Goal: Entertainment & Leisure: Browse casually

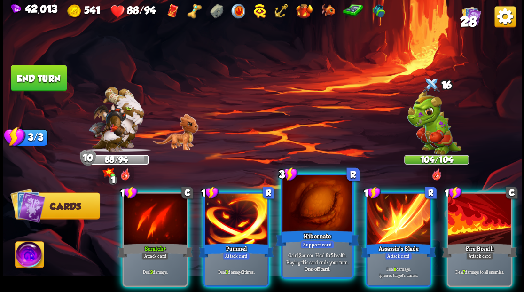
click at [311, 217] on div at bounding box center [317, 204] width 70 height 59
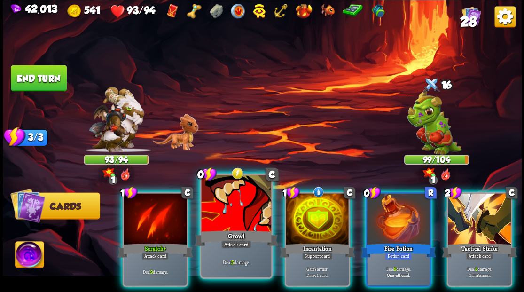
click at [233, 188] on div at bounding box center [236, 204] width 70 height 59
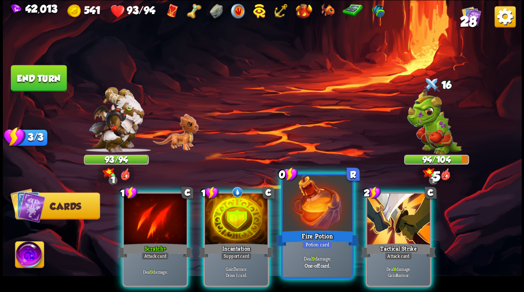
click at [303, 203] on div at bounding box center [317, 204] width 70 height 59
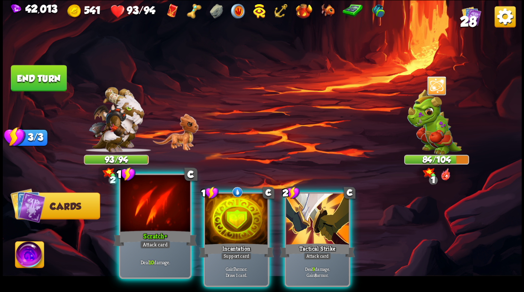
click at [173, 192] on div at bounding box center [155, 204] width 70 height 59
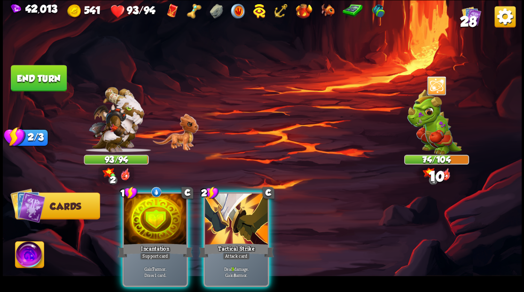
click at [225, 203] on div at bounding box center [236, 219] width 63 height 53
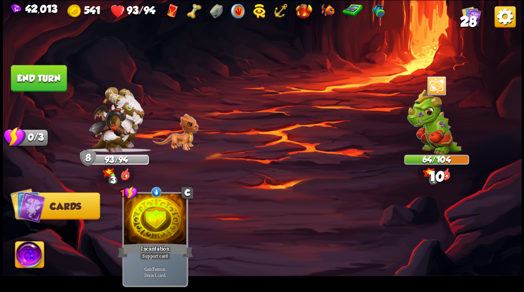
click at [43, 83] on button "End turn" at bounding box center [39, 78] width 56 height 26
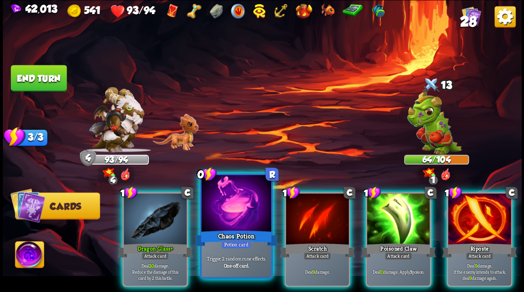
click at [236, 208] on div at bounding box center [236, 204] width 70 height 59
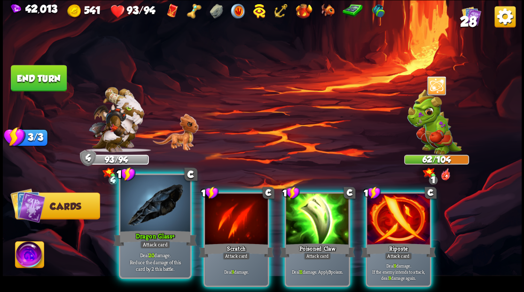
click at [143, 215] on div at bounding box center [155, 204] width 70 height 59
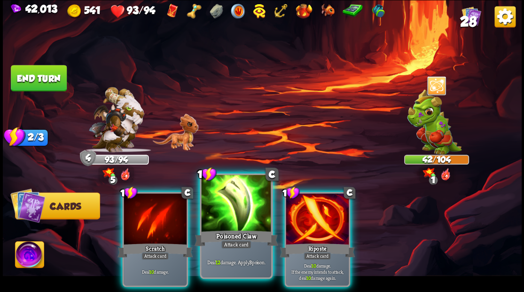
click at [206, 217] on div at bounding box center [236, 204] width 70 height 59
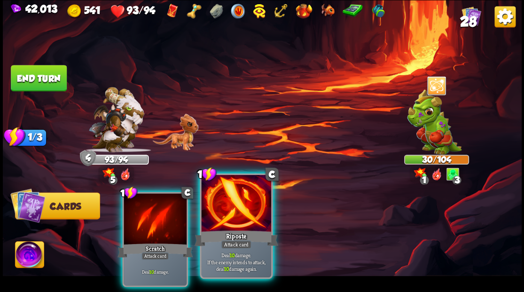
click at [218, 206] on div at bounding box center [236, 204] width 70 height 59
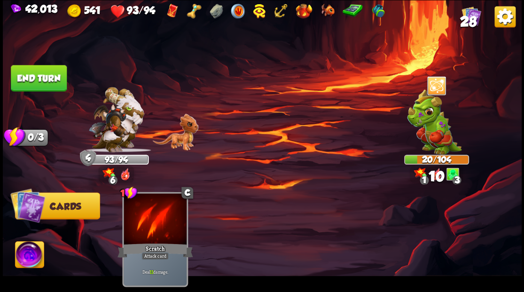
click at [63, 86] on button "End turn" at bounding box center [39, 78] width 56 height 26
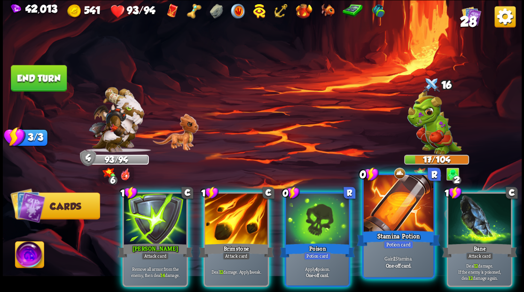
click at [387, 215] on div at bounding box center [398, 204] width 70 height 59
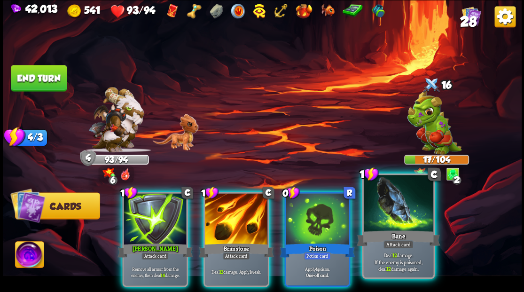
click at [385, 214] on div at bounding box center [398, 204] width 70 height 59
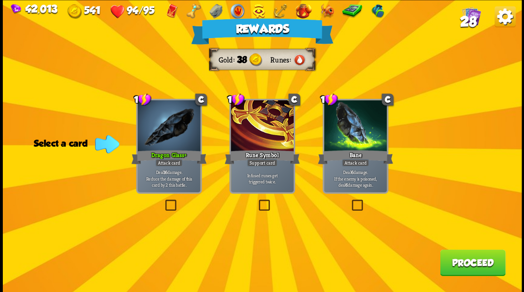
click at [462, 22] on span "28" at bounding box center [467, 21] width 16 height 16
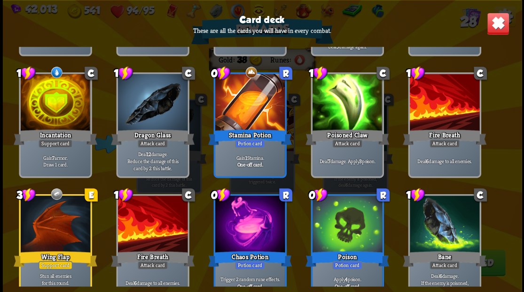
scroll to position [282, 0]
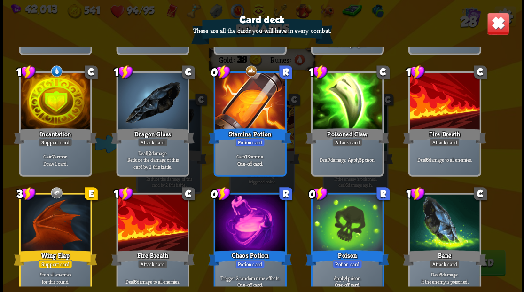
click at [493, 23] on img at bounding box center [497, 23] width 23 height 23
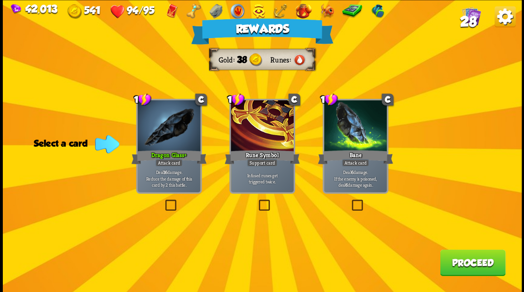
click at [457, 264] on button "Proceed" at bounding box center [472, 262] width 65 height 26
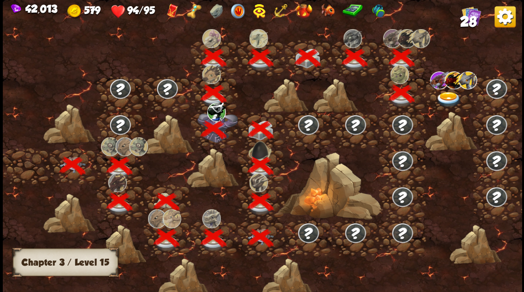
scroll to position [0, 143]
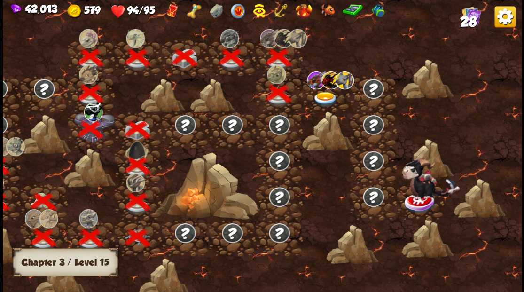
click at [327, 99] on img at bounding box center [325, 100] width 26 height 16
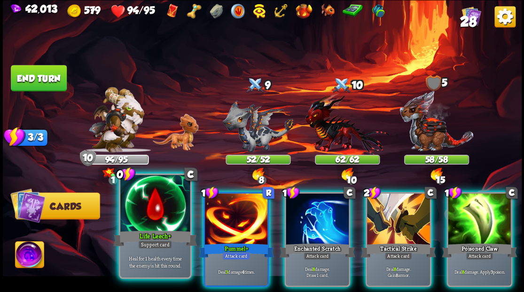
click at [145, 215] on div at bounding box center [155, 204] width 70 height 59
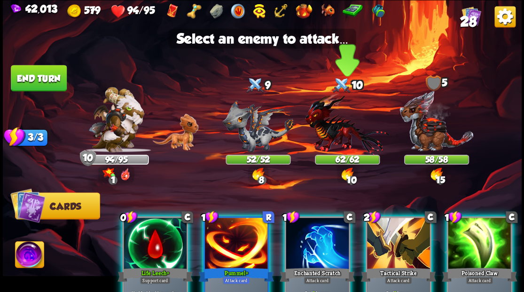
click at [346, 141] on img at bounding box center [347, 124] width 84 height 62
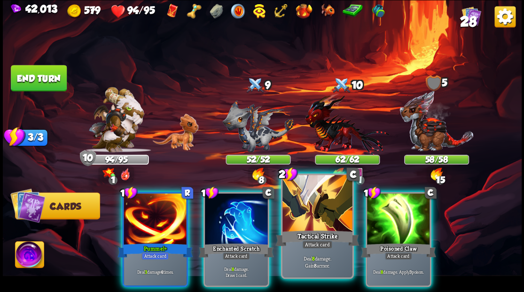
click at [311, 199] on div at bounding box center [317, 204] width 70 height 59
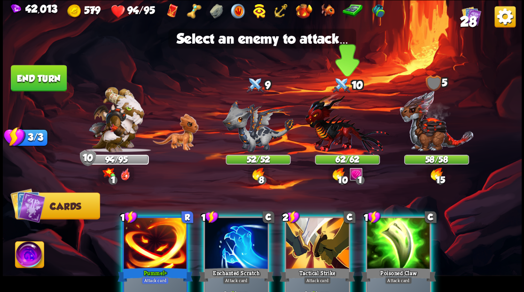
click at [326, 140] on img at bounding box center [347, 124] width 84 height 62
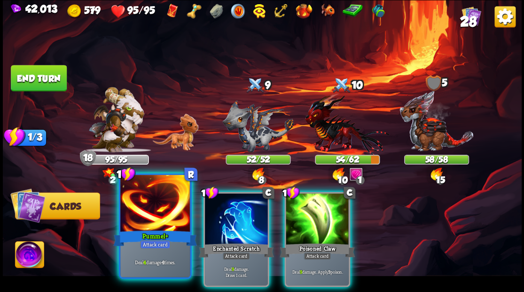
click at [165, 206] on div at bounding box center [155, 204] width 70 height 59
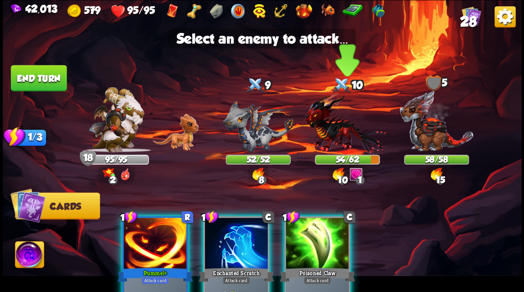
click at [339, 139] on img at bounding box center [347, 124] width 84 height 62
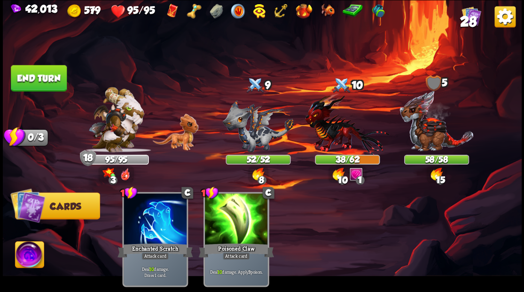
click at [45, 88] on button "End turn" at bounding box center [39, 78] width 56 height 26
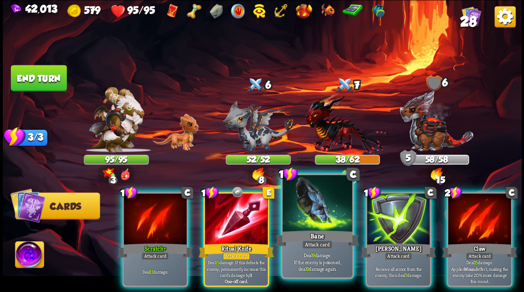
click at [314, 198] on div at bounding box center [317, 204] width 70 height 59
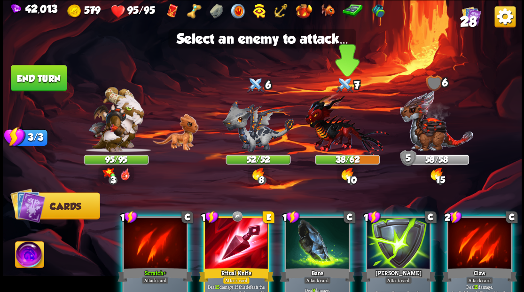
click at [330, 132] on img at bounding box center [347, 124] width 84 height 62
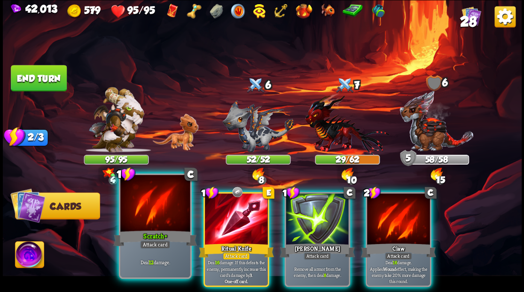
click at [153, 207] on div at bounding box center [155, 204] width 70 height 59
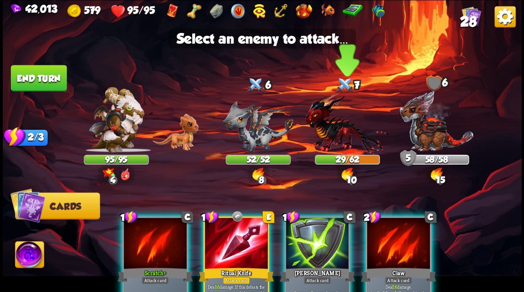
click at [328, 135] on img at bounding box center [347, 124] width 84 height 62
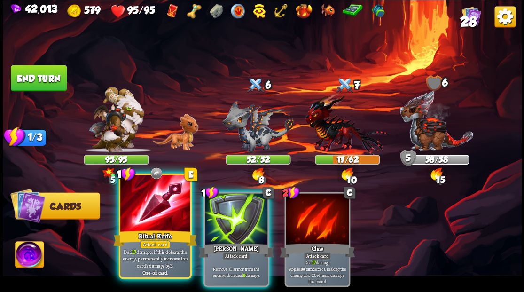
click at [165, 196] on div at bounding box center [155, 204] width 70 height 59
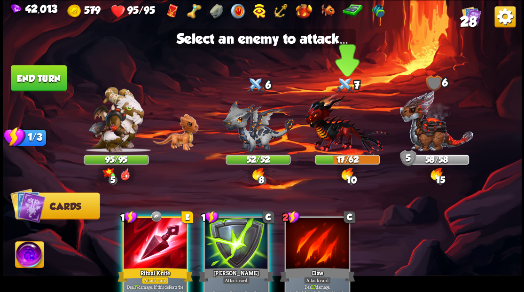
click at [327, 140] on img at bounding box center [347, 124] width 84 height 62
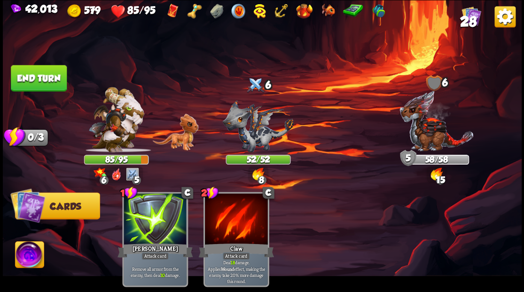
click at [46, 79] on button "End turn" at bounding box center [39, 78] width 56 height 26
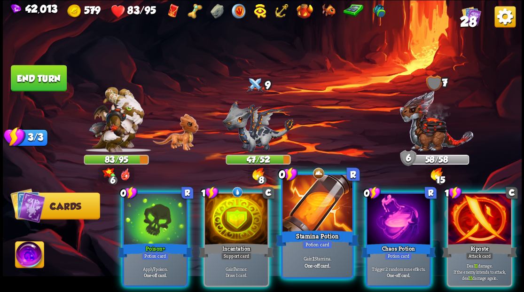
click at [300, 218] on div at bounding box center [317, 204] width 70 height 59
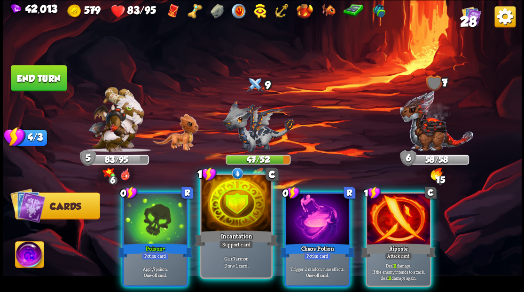
click at [233, 210] on div at bounding box center [236, 204] width 70 height 59
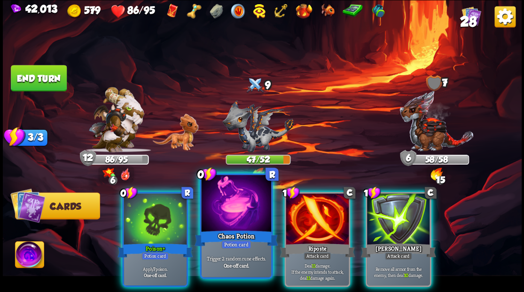
click at [239, 216] on div at bounding box center [236, 204] width 70 height 59
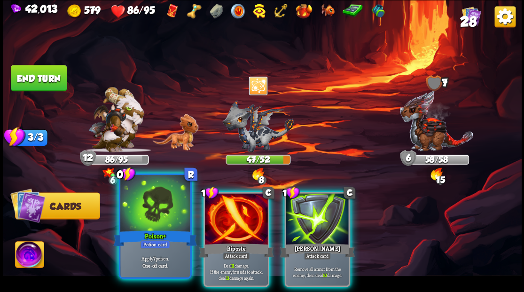
click at [153, 207] on div at bounding box center [155, 204] width 70 height 59
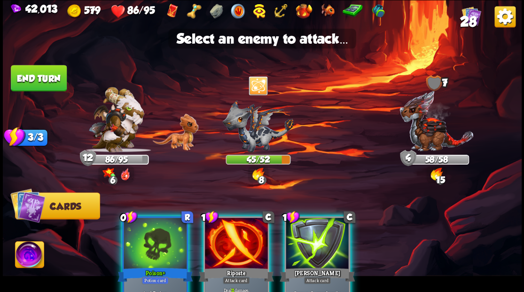
click at [148, 244] on div at bounding box center [155, 244] width 63 height 53
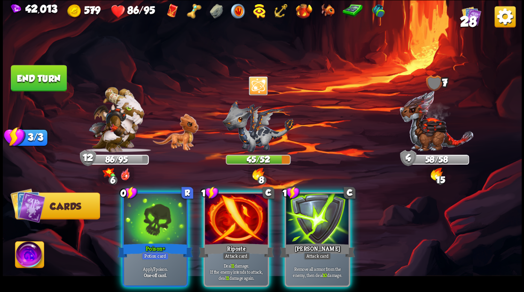
click at [256, 135] on img at bounding box center [257, 126] width 71 height 52
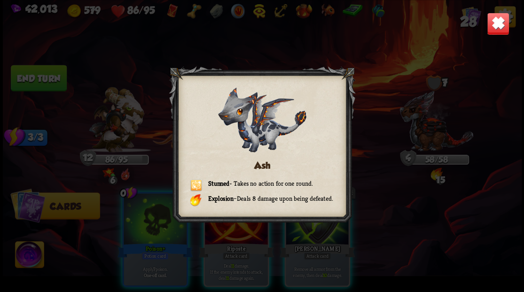
click at [490, 30] on img at bounding box center [497, 23] width 23 height 23
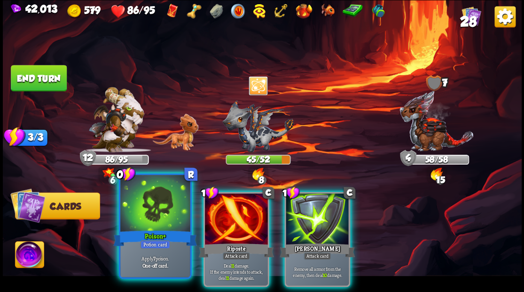
click at [168, 210] on div at bounding box center [155, 204] width 70 height 59
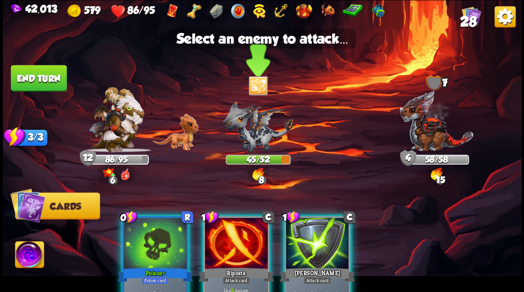
click at [257, 138] on img at bounding box center [257, 126] width 71 height 52
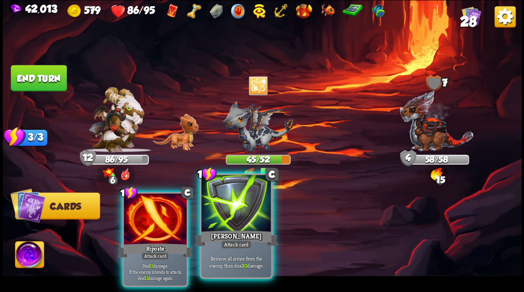
click at [233, 204] on div at bounding box center [236, 204] width 70 height 59
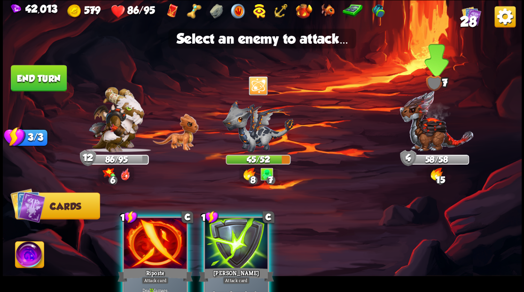
click at [421, 135] on img at bounding box center [436, 121] width 75 height 62
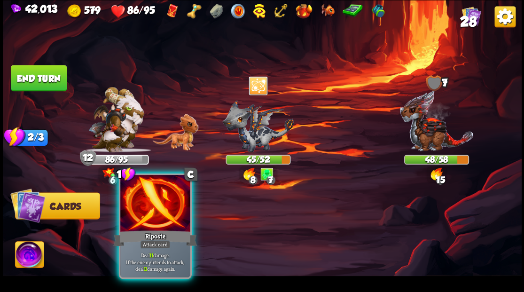
click at [158, 203] on div at bounding box center [155, 204] width 70 height 59
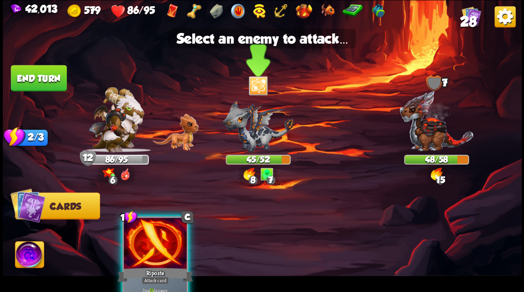
click at [236, 141] on img at bounding box center [257, 126] width 71 height 52
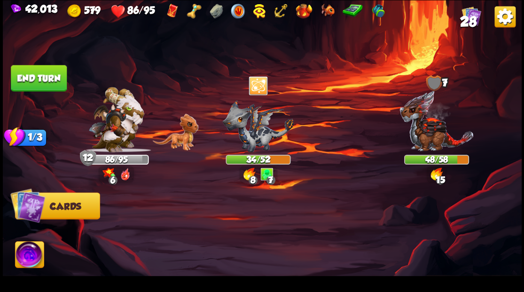
click at [28, 78] on button "End turn" at bounding box center [39, 78] width 56 height 26
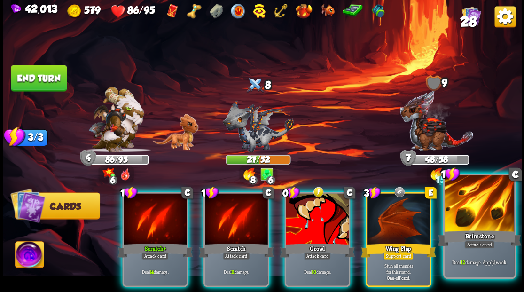
click at [467, 209] on div at bounding box center [479, 204] width 70 height 59
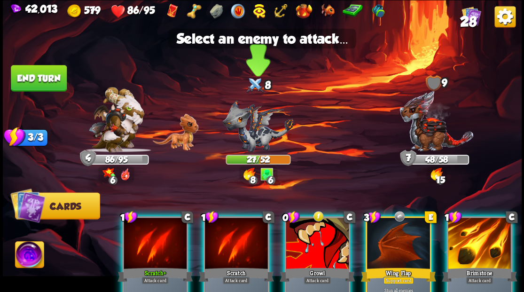
click at [268, 136] on img at bounding box center [257, 126] width 71 height 52
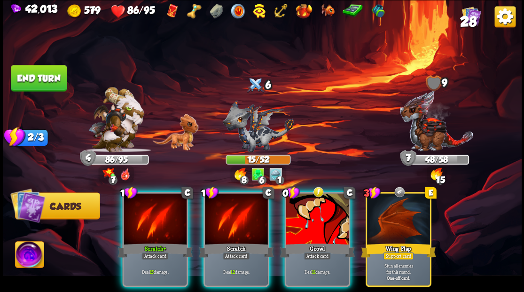
click at [36, 253] on img at bounding box center [29, 255] width 29 height 29
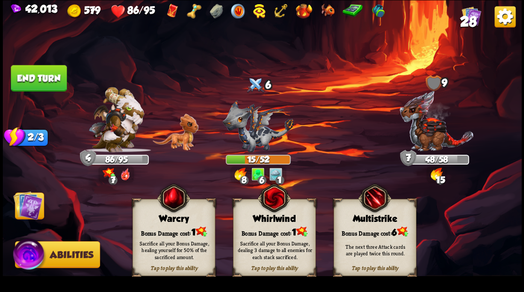
click at [161, 220] on div "Warcry" at bounding box center [173, 218] width 82 height 10
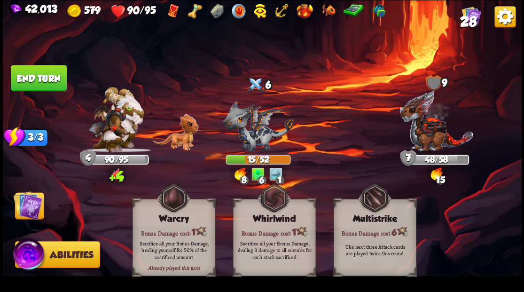
click at [35, 210] on img at bounding box center [27, 204] width 29 height 29
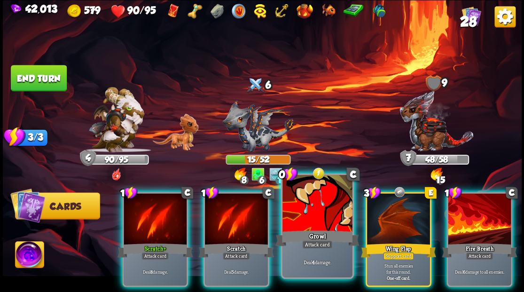
drag, startPoint x: 304, startPoint y: 219, endPoint x: 290, endPoint y: 204, distance: 20.6
click at [304, 218] on div at bounding box center [317, 204] width 70 height 59
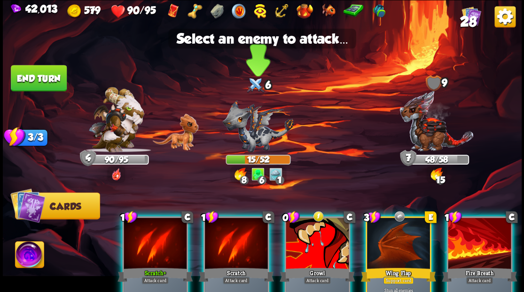
click at [249, 131] on img at bounding box center [257, 126] width 71 height 52
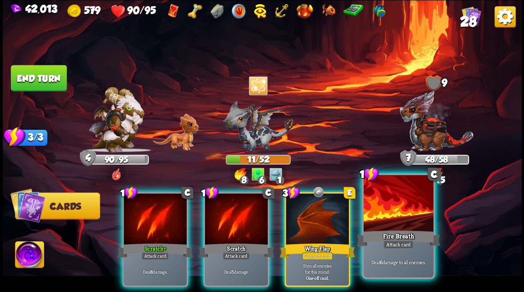
click at [412, 202] on div at bounding box center [398, 204] width 70 height 59
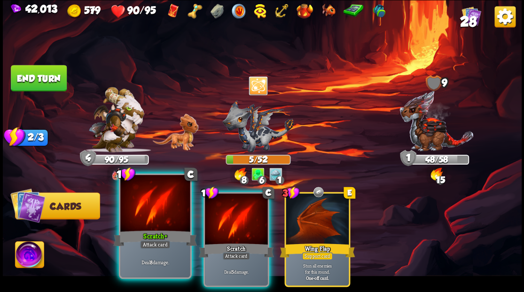
click at [157, 206] on div at bounding box center [155, 204] width 70 height 59
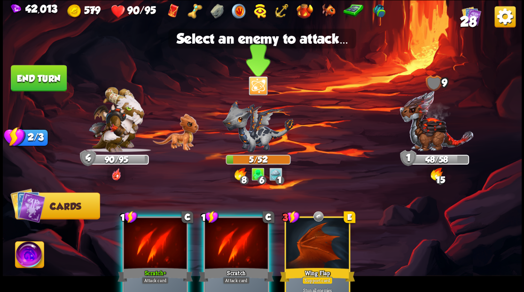
click at [246, 139] on img at bounding box center [257, 126] width 71 height 52
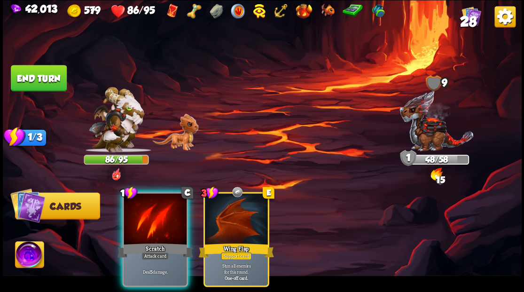
drag, startPoint x: 151, startPoint y: 215, endPoint x: 148, endPoint y: 202, distance: 13.7
click at [151, 208] on div at bounding box center [155, 219] width 63 height 53
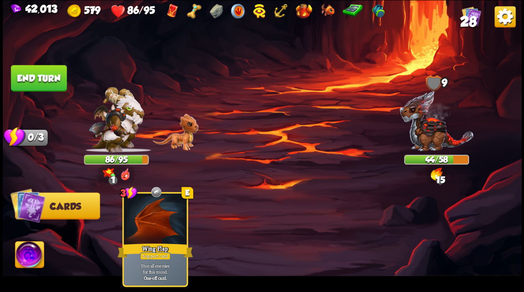
click at [36, 79] on button "End turn" at bounding box center [39, 78] width 56 height 26
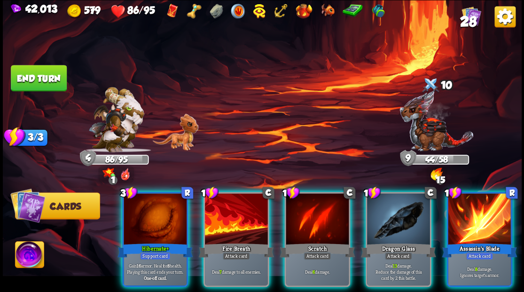
click at [163, 215] on div at bounding box center [155, 219] width 63 height 53
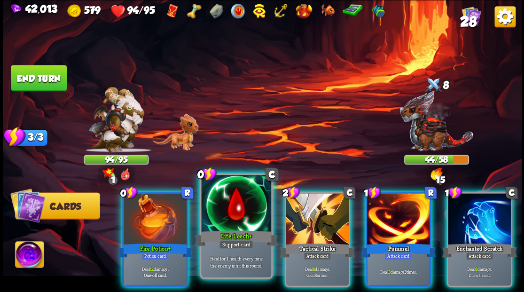
click at [211, 216] on div at bounding box center [236, 204] width 70 height 59
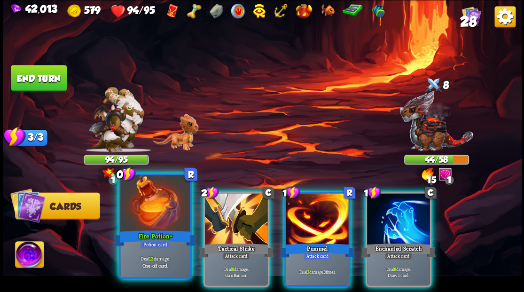
click at [164, 210] on div at bounding box center [155, 204] width 70 height 59
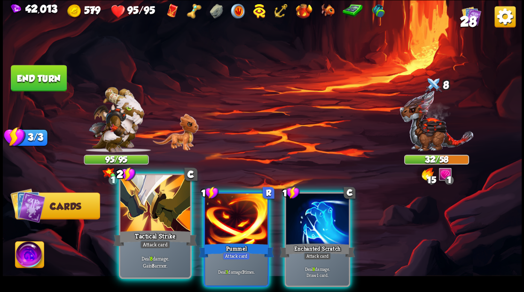
click at [157, 210] on div at bounding box center [155, 204] width 70 height 59
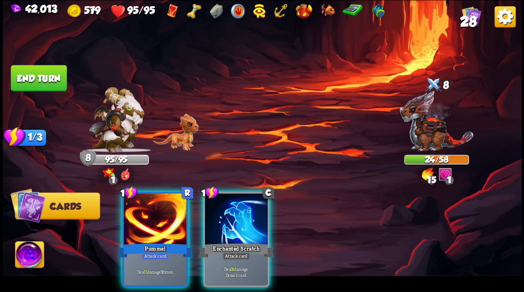
click at [157, 210] on div at bounding box center [155, 219] width 63 height 53
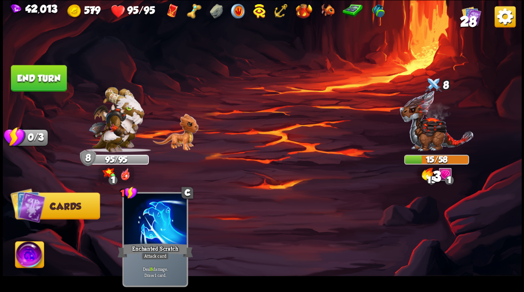
click at [39, 73] on button "End turn" at bounding box center [39, 78] width 56 height 26
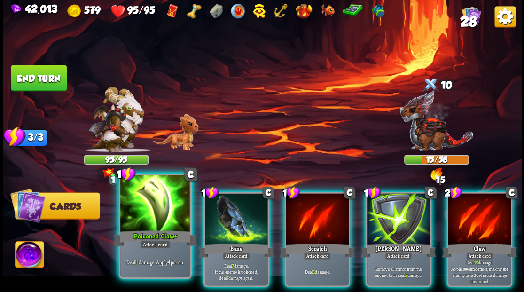
click at [140, 217] on div at bounding box center [155, 204] width 70 height 59
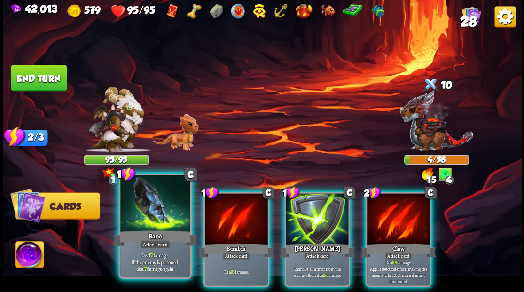
click at [140, 218] on div at bounding box center [155, 204] width 70 height 59
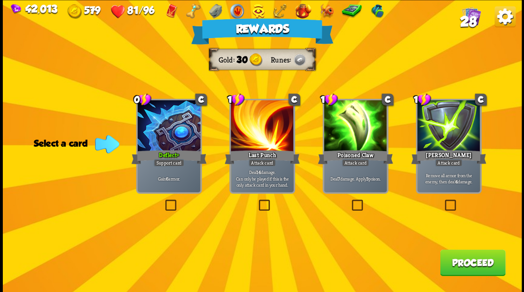
click at [468, 14] on span "28" at bounding box center [467, 21] width 16 height 16
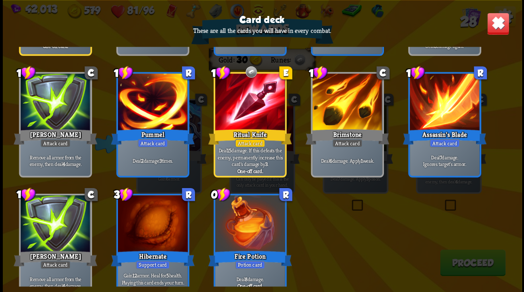
scroll to position [564, 0]
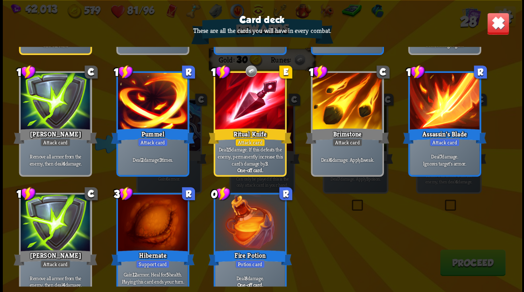
click at [499, 28] on img at bounding box center [497, 23] width 23 height 23
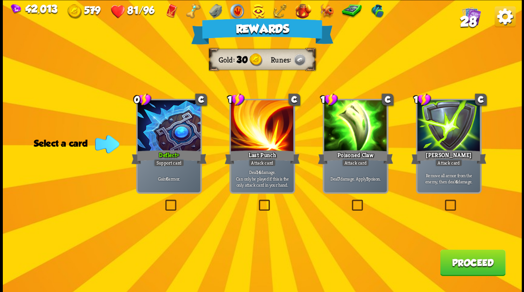
click at [464, 18] on span "28" at bounding box center [467, 21] width 16 height 16
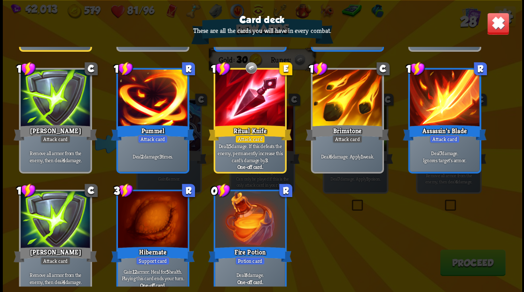
scroll to position [577, 0]
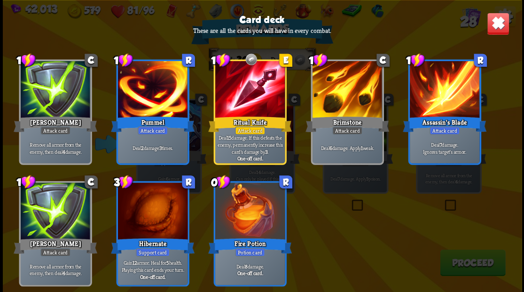
click at [501, 23] on img at bounding box center [497, 23] width 23 height 23
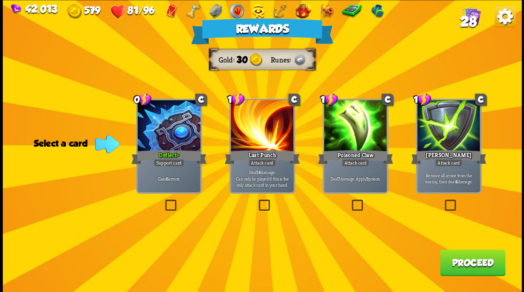
click at [163, 201] on label at bounding box center [163, 201] width 0 height 0
click at [0, 0] on input "checkbox" at bounding box center [0, 0] width 0 height 0
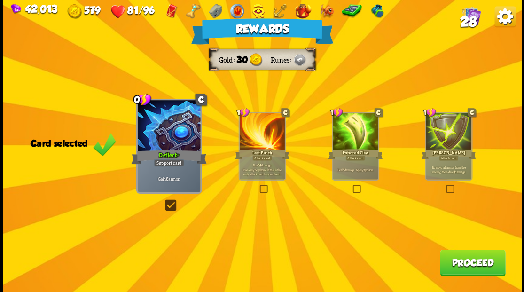
click at [463, 262] on button "Proceed" at bounding box center [472, 262] width 65 height 26
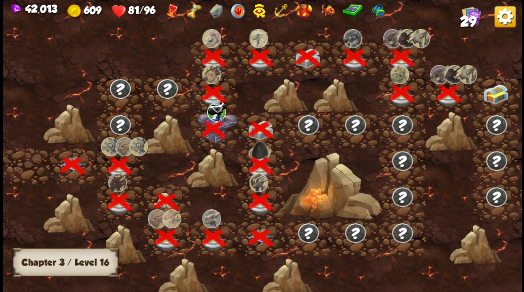
scroll to position [0, 143]
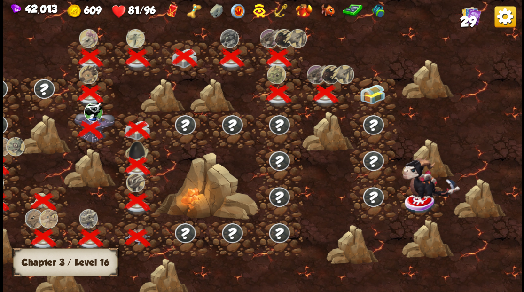
click at [374, 96] on img at bounding box center [372, 94] width 26 height 20
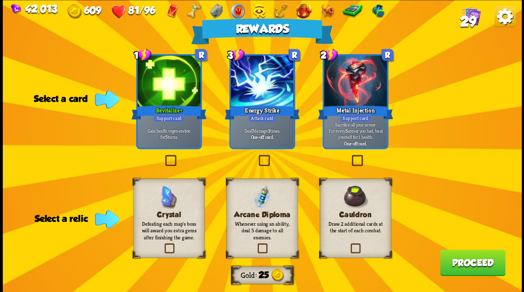
click at [256, 244] on label at bounding box center [256, 244] width 0 height 0
click at [0, 0] on input "checkbox" at bounding box center [0, 0] width 0 height 0
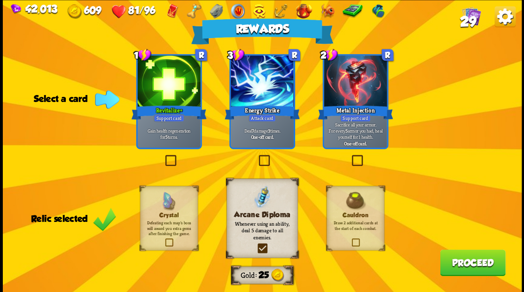
click at [455, 263] on button "Proceed" at bounding box center [472, 262] width 65 height 26
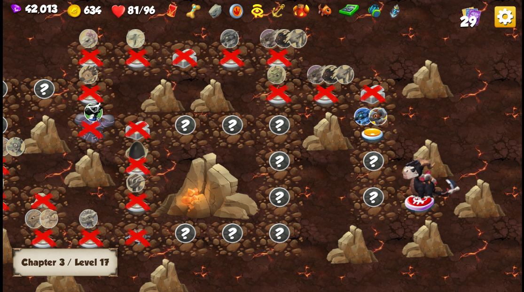
click at [366, 134] on img at bounding box center [372, 135] width 26 height 16
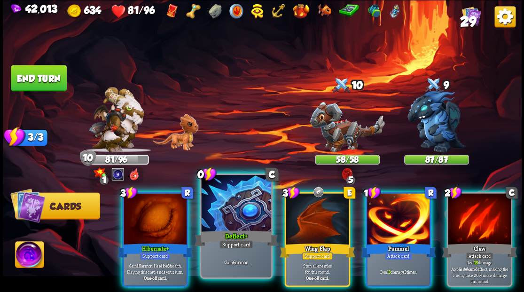
click at [214, 202] on div at bounding box center [236, 204] width 70 height 59
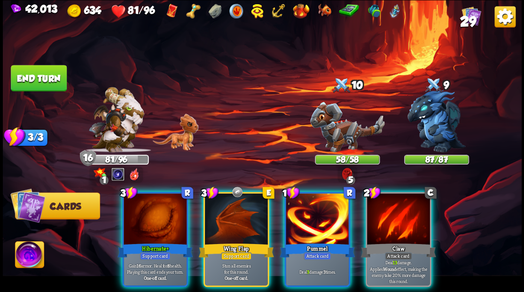
click at [143, 213] on div at bounding box center [155, 219] width 63 height 53
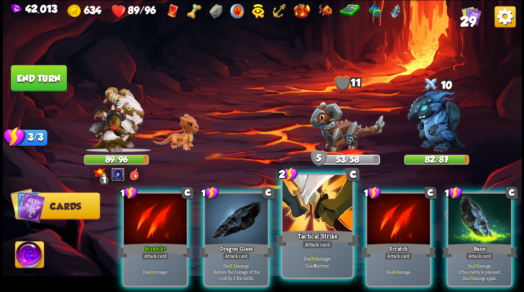
click at [303, 201] on div at bounding box center [317, 204] width 70 height 59
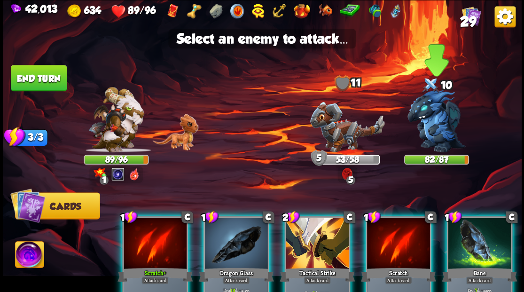
click at [436, 118] on img at bounding box center [436, 121] width 58 height 62
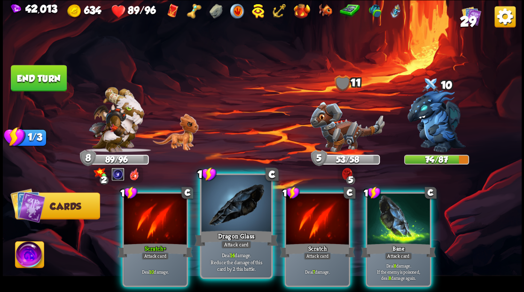
click at [220, 205] on div at bounding box center [236, 204] width 70 height 59
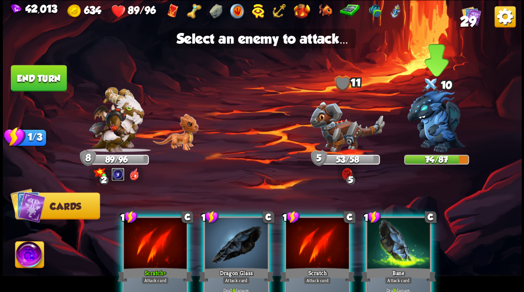
click at [429, 135] on img at bounding box center [436, 121] width 58 height 62
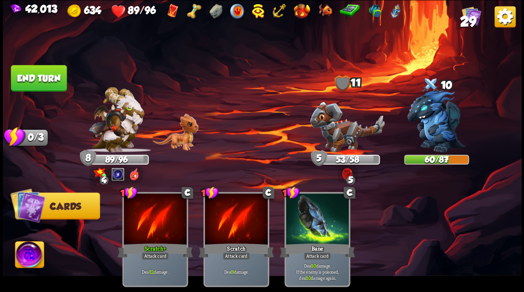
click at [58, 78] on button "End turn" at bounding box center [39, 78] width 56 height 26
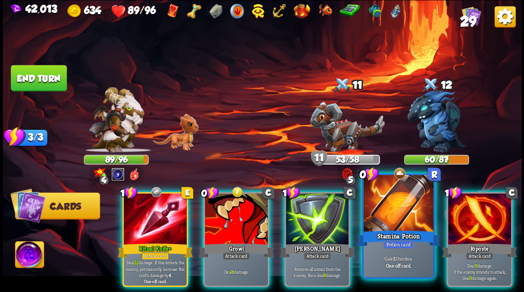
click at [404, 207] on div at bounding box center [398, 204] width 70 height 59
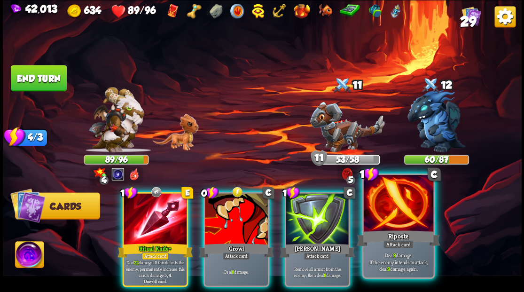
click at [398, 223] on div at bounding box center [398, 204] width 70 height 59
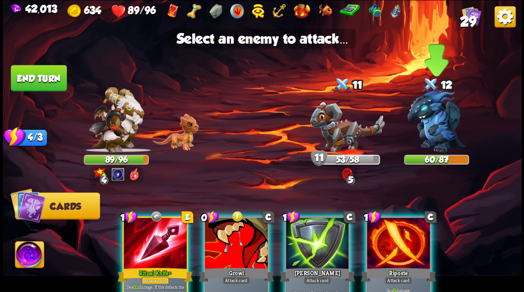
click at [427, 131] on img at bounding box center [436, 121] width 58 height 62
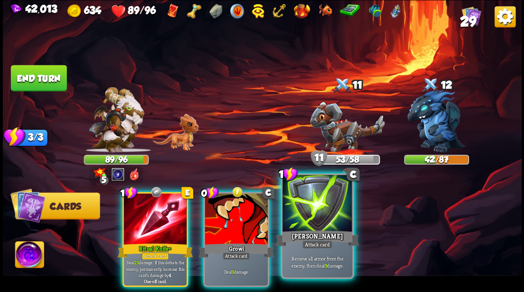
click at [300, 209] on div at bounding box center [317, 204] width 70 height 59
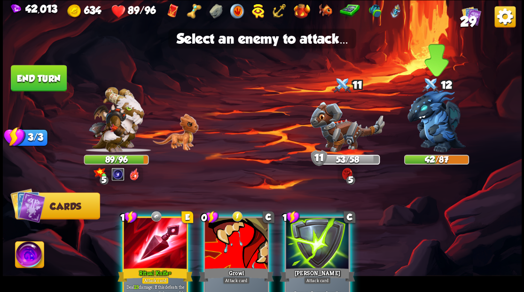
click at [427, 123] on img at bounding box center [436, 121] width 58 height 62
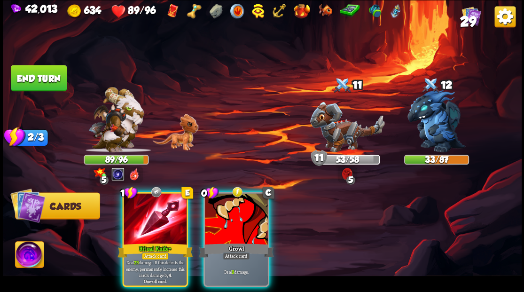
click at [21, 256] on img at bounding box center [29, 255] width 29 height 29
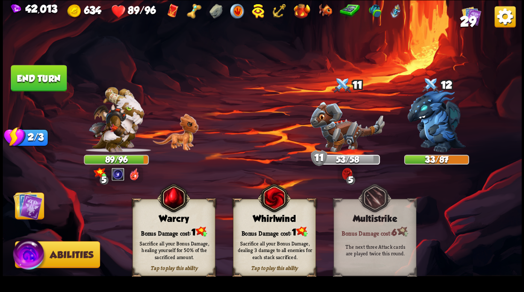
click at [264, 222] on div "Whirlwind" at bounding box center [274, 218] width 82 height 10
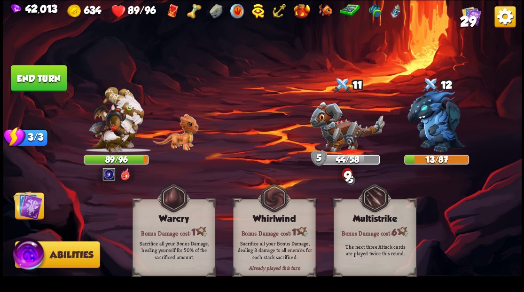
click at [30, 205] on img at bounding box center [27, 204] width 29 height 29
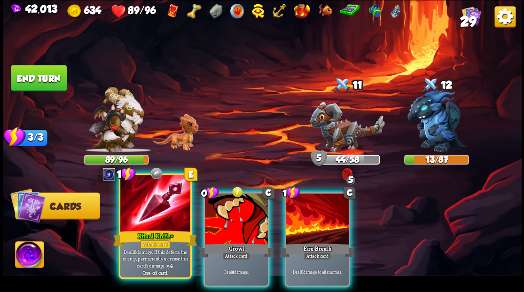
click at [143, 223] on div at bounding box center [155, 204] width 70 height 59
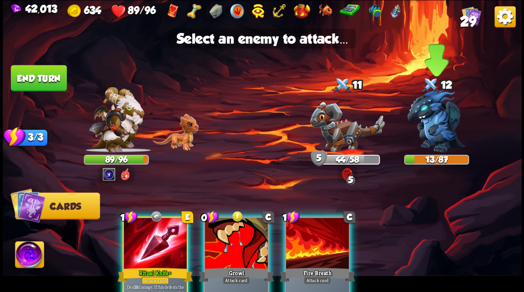
click at [431, 120] on img at bounding box center [436, 121] width 58 height 62
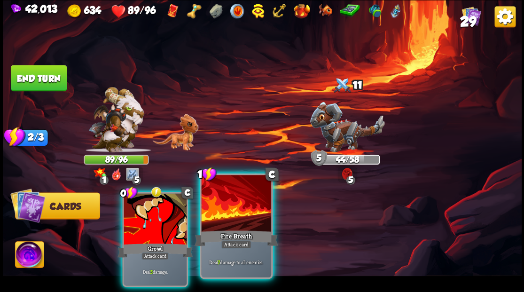
click at [236, 203] on div at bounding box center [236, 204] width 70 height 59
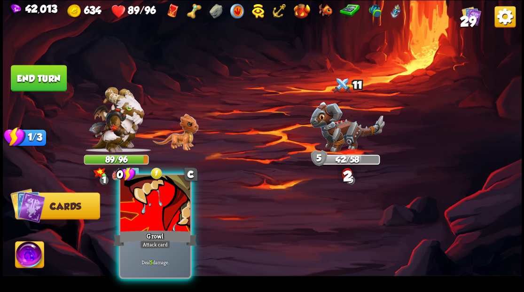
click at [163, 209] on div at bounding box center [155, 204] width 70 height 59
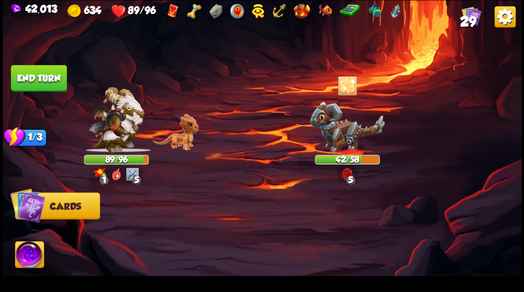
click at [44, 78] on button "End turn" at bounding box center [39, 78] width 56 height 26
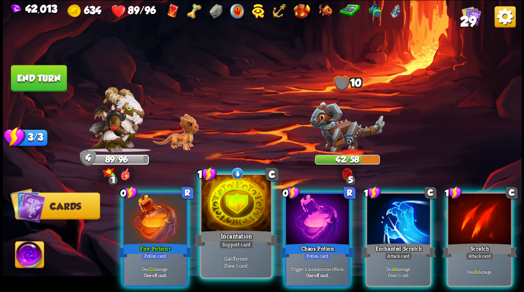
click at [235, 201] on div at bounding box center [236, 204] width 70 height 59
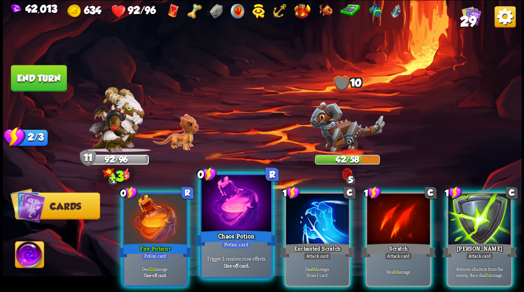
click at [234, 203] on div at bounding box center [236, 204] width 70 height 59
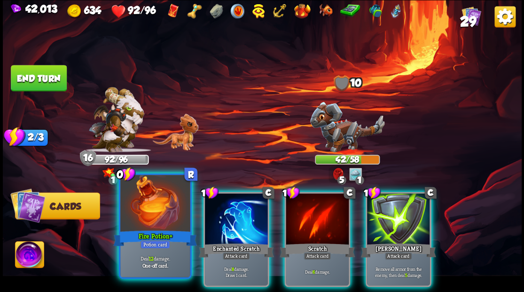
click at [149, 213] on div at bounding box center [155, 204] width 70 height 59
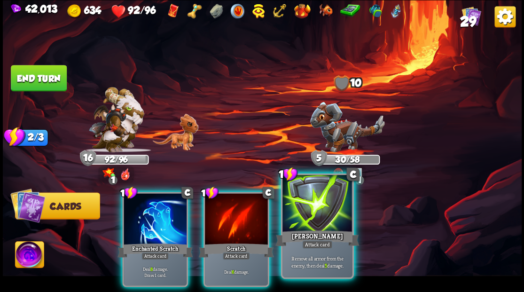
click at [299, 214] on div at bounding box center [317, 204] width 70 height 59
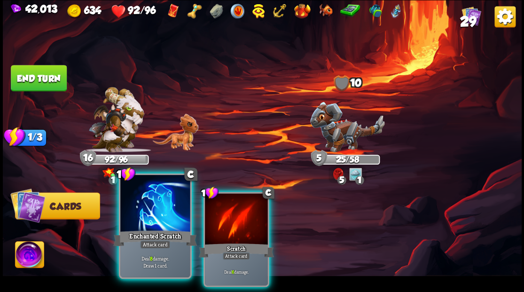
click at [165, 214] on div at bounding box center [155, 204] width 70 height 59
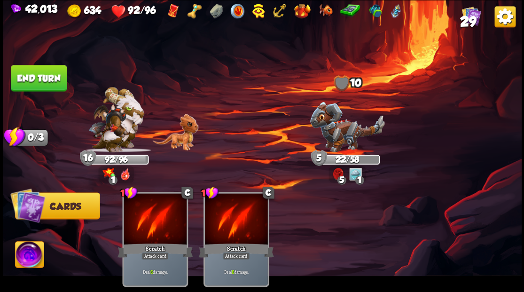
drag, startPoint x: 34, startPoint y: 82, endPoint x: 38, endPoint y: 86, distance: 5.4
click at [34, 82] on button "End turn" at bounding box center [39, 78] width 56 height 26
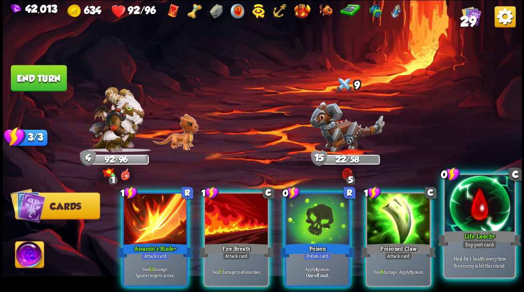
click at [479, 212] on div at bounding box center [479, 204] width 70 height 59
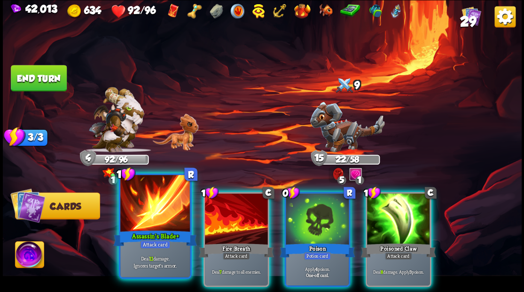
click at [148, 209] on div at bounding box center [155, 204] width 70 height 59
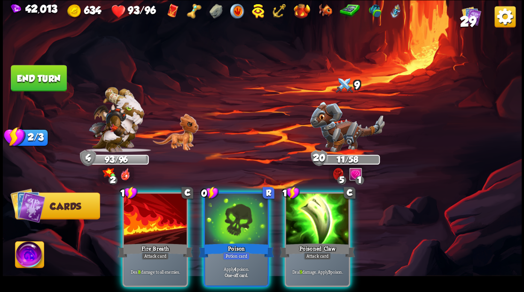
click at [18, 248] on img at bounding box center [29, 255] width 29 height 29
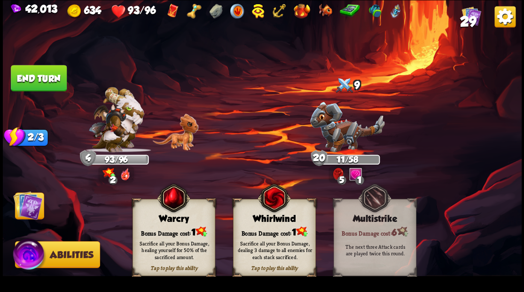
click at [154, 220] on div "Warcry" at bounding box center [173, 218] width 82 height 10
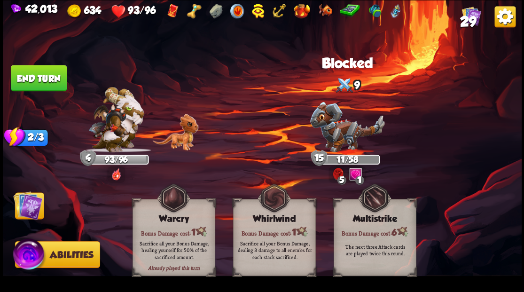
click at [19, 202] on img at bounding box center [27, 204] width 29 height 29
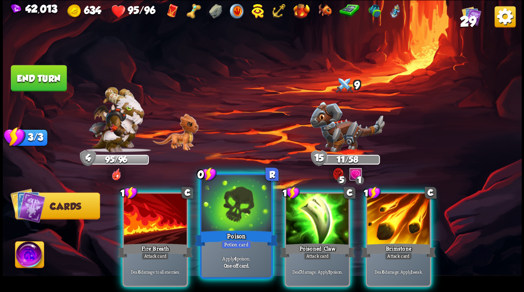
click at [234, 203] on div at bounding box center [236, 204] width 70 height 59
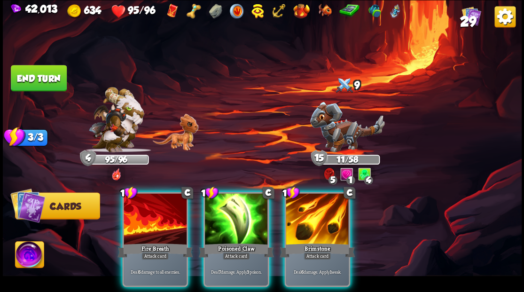
click at [234, 203] on div at bounding box center [236, 219] width 63 height 53
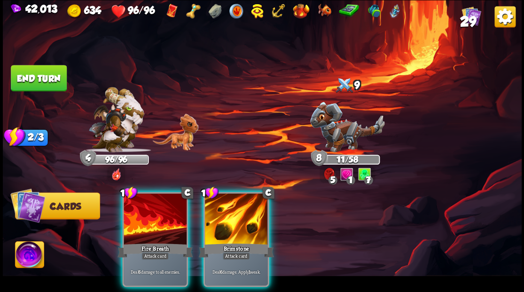
click at [234, 203] on div at bounding box center [236, 219] width 63 height 53
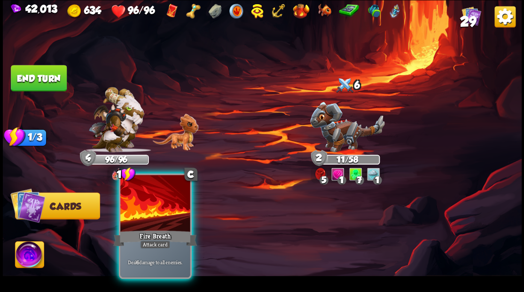
click at [164, 211] on div at bounding box center [155, 204] width 70 height 59
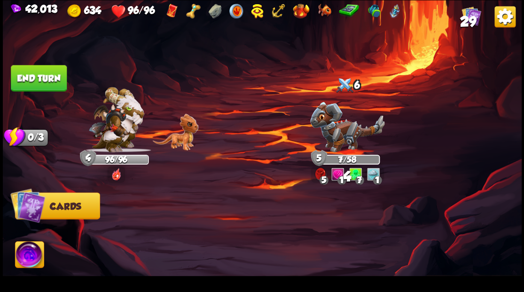
click at [30, 87] on button "End turn" at bounding box center [39, 78] width 56 height 26
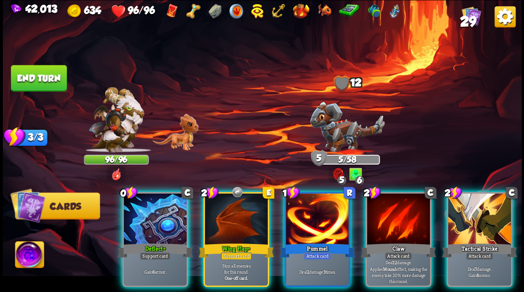
click at [386, 215] on div at bounding box center [398, 219] width 63 height 53
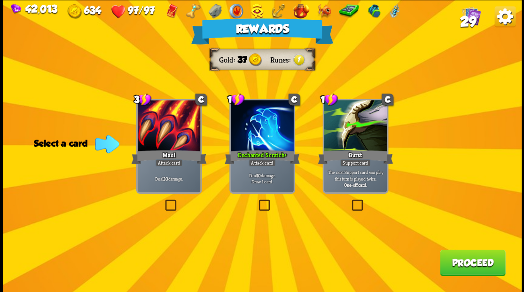
click at [483, 259] on button "Proceed" at bounding box center [472, 262] width 65 height 26
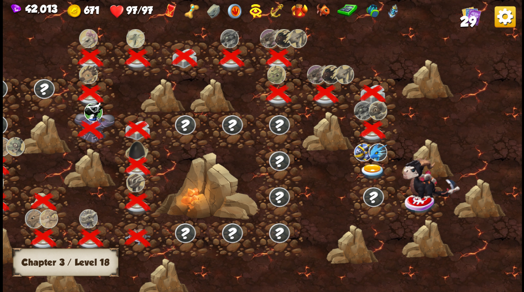
click at [365, 165] on img at bounding box center [372, 171] width 26 height 16
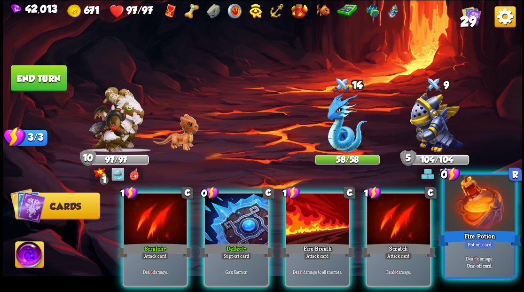
click at [467, 208] on div at bounding box center [479, 204] width 70 height 59
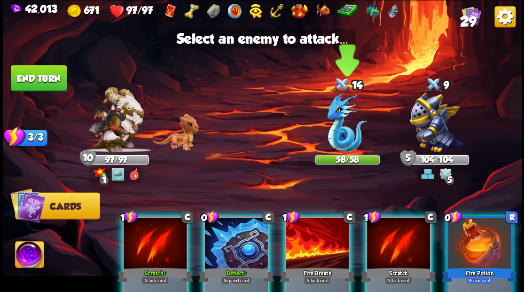
click at [345, 149] on img at bounding box center [347, 123] width 40 height 60
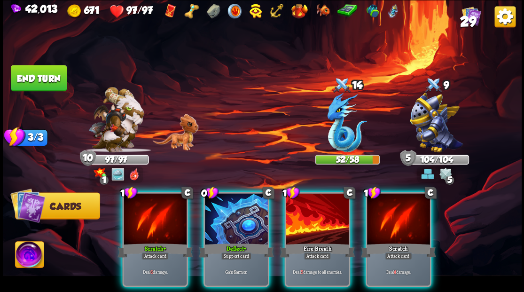
click at [311, 177] on div "1 C Scratch+ Attack card Deal 6 damage. 0 C Deflect+ Support card Gain 6 armor.…" at bounding box center [313, 227] width 415 height 130
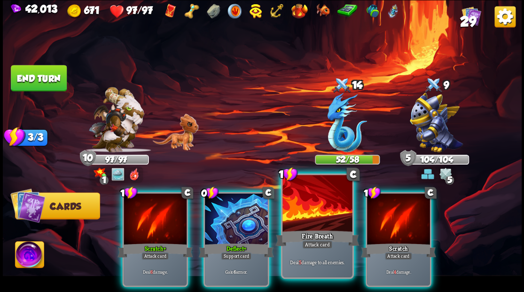
click at [316, 222] on div at bounding box center [317, 204] width 70 height 59
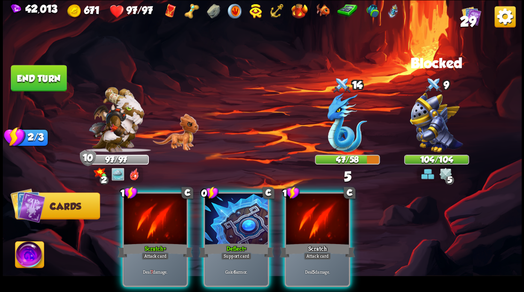
drag, startPoint x: 233, startPoint y: 209, endPoint x: 216, endPoint y: 186, distance: 28.8
click at [232, 207] on div at bounding box center [236, 219] width 63 height 53
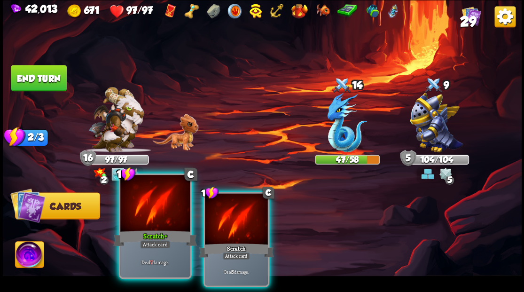
click at [148, 221] on div at bounding box center [155, 204] width 70 height 59
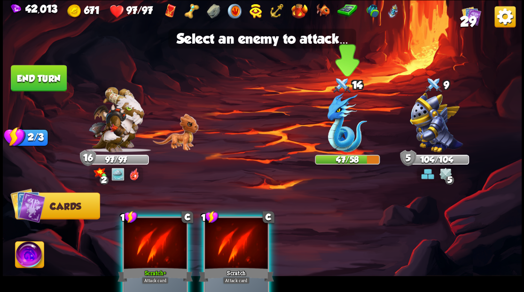
click at [349, 128] on img at bounding box center [347, 123] width 40 height 60
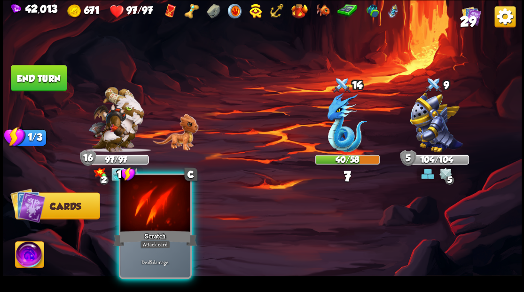
click at [139, 222] on div at bounding box center [155, 204] width 70 height 59
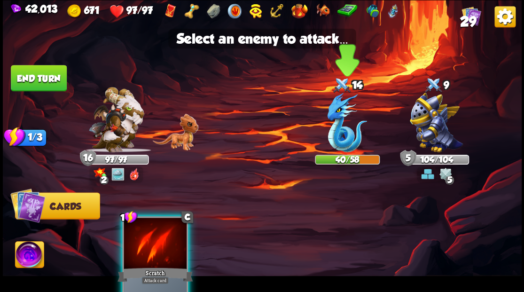
click at [335, 132] on img at bounding box center [347, 123] width 40 height 60
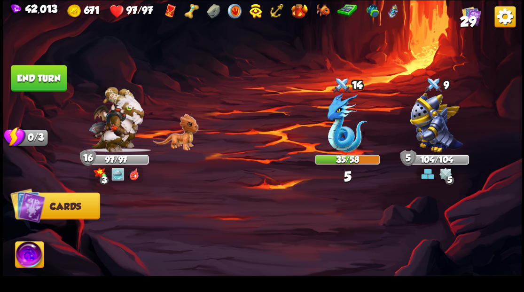
click at [37, 71] on button "End turn" at bounding box center [39, 78] width 56 height 26
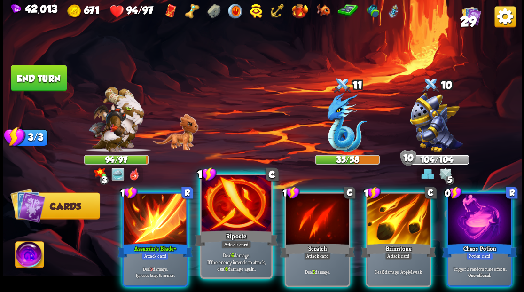
click at [223, 205] on div at bounding box center [236, 204] width 70 height 59
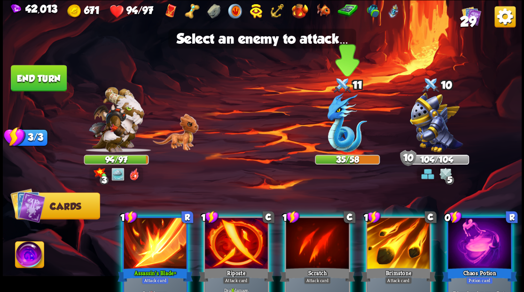
click at [339, 131] on img at bounding box center [347, 123] width 40 height 60
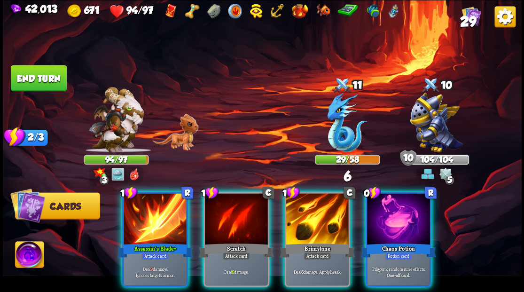
click at [402, 222] on div at bounding box center [398, 219] width 63 height 53
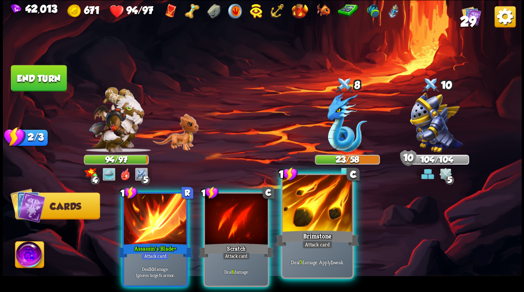
drag, startPoint x: 321, startPoint y: 213, endPoint x: 321, endPoint y: 204, distance: 8.9
click at [321, 210] on div at bounding box center [317, 204] width 70 height 59
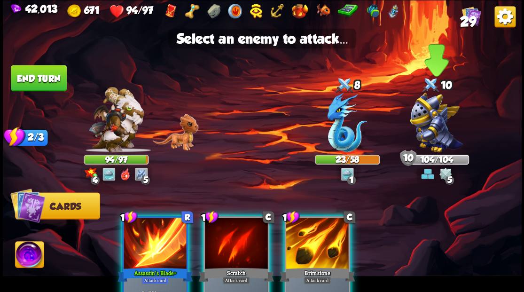
click at [422, 127] on img at bounding box center [436, 123] width 53 height 60
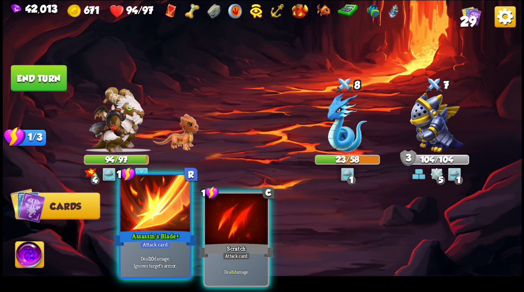
click at [158, 211] on div at bounding box center [155, 204] width 70 height 59
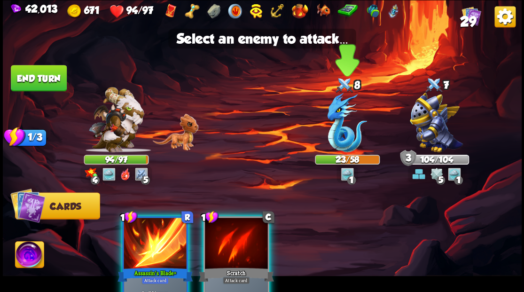
click at [329, 131] on img at bounding box center [347, 123] width 40 height 60
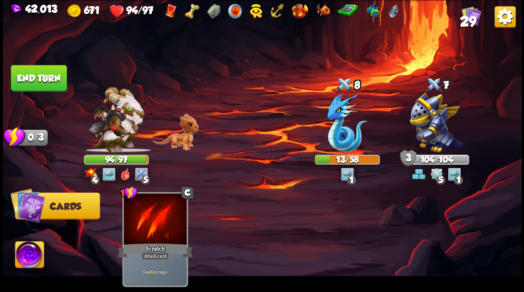
click at [54, 75] on button "End turn" at bounding box center [39, 78] width 56 height 26
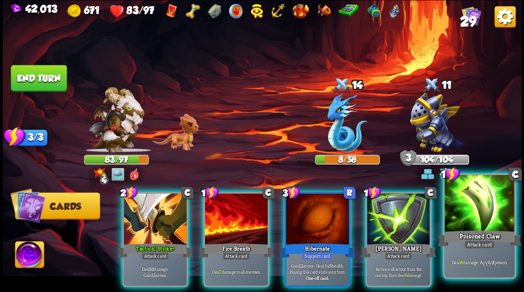
click at [468, 213] on div at bounding box center [479, 204] width 70 height 59
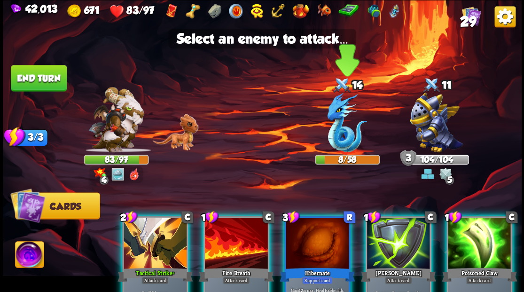
click at [339, 141] on img at bounding box center [347, 123] width 40 height 60
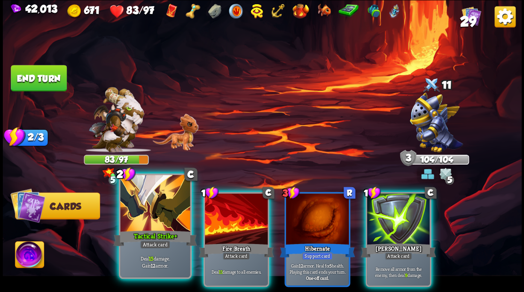
click at [154, 210] on div at bounding box center [155, 204] width 70 height 59
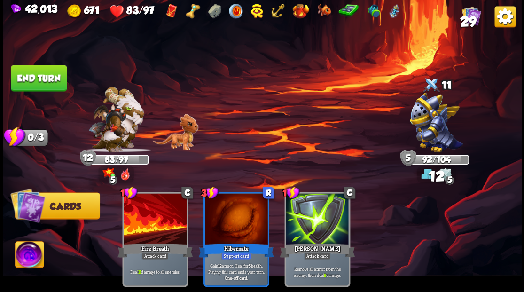
click at [48, 81] on button "End turn" at bounding box center [39, 78] width 56 height 26
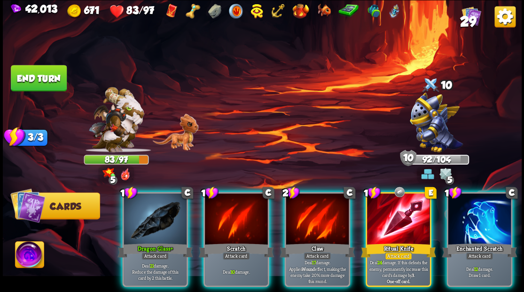
click at [471, 216] on div at bounding box center [479, 219] width 63 height 53
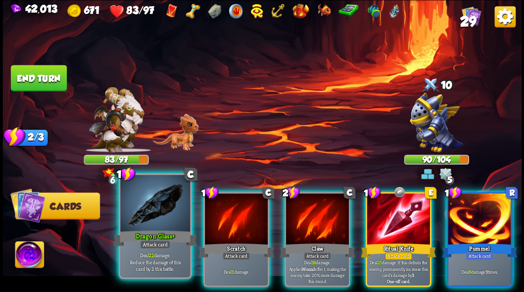
click at [166, 221] on div at bounding box center [155, 204] width 70 height 59
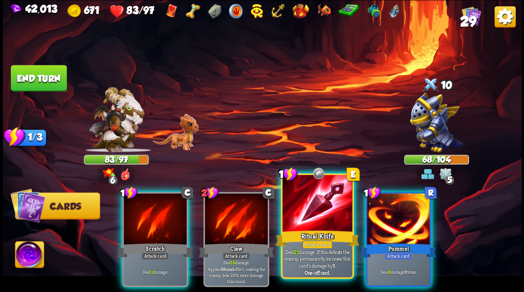
click at [307, 217] on div at bounding box center [317, 204] width 70 height 59
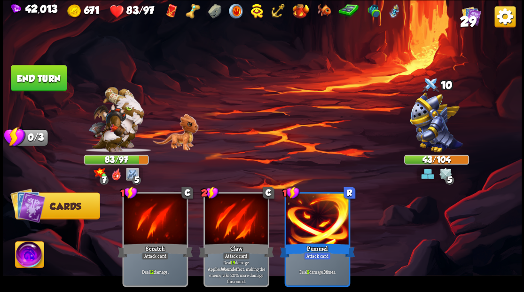
click at [29, 256] on img at bounding box center [29, 255] width 29 height 29
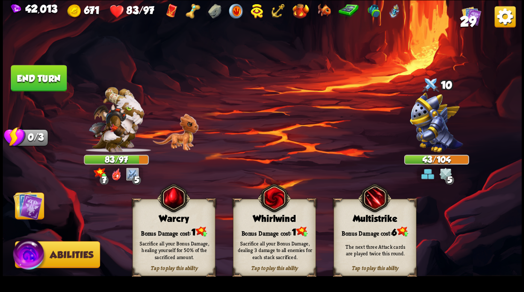
click at [171, 228] on div "Bonus Damage cost: 1" at bounding box center [173, 231] width 82 height 12
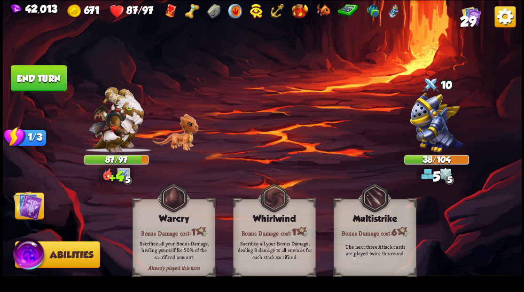
click at [28, 201] on img at bounding box center [27, 204] width 29 height 29
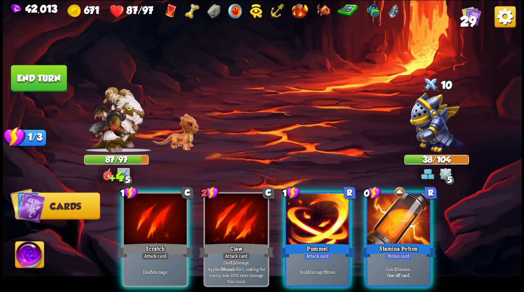
click at [35, 70] on button "End turn" at bounding box center [39, 78] width 56 height 26
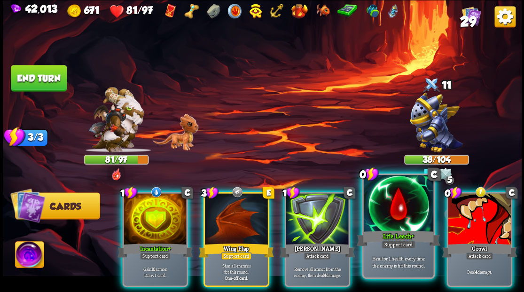
click at [400, 219] on div at bounding box center [398, 204] width 70 height 59
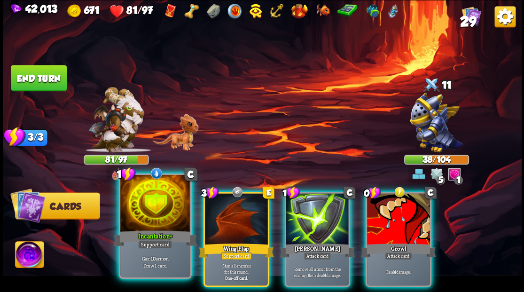
drag, startPoint x: 163, startPoint y: 225, endPoint x: 238, endPoint y: 169, distance: 93.3
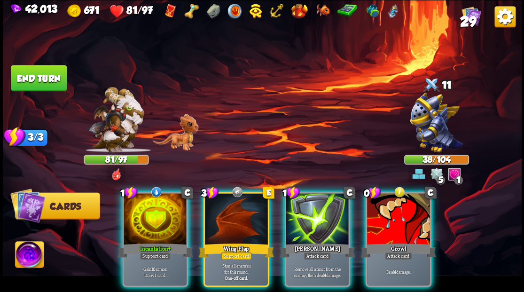
click at [163, 224] on div at bounding box center [155, 219] width 63 height 53
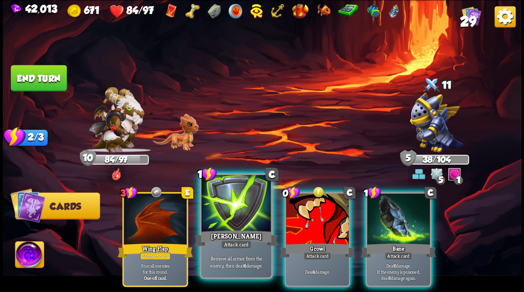
click at [250, 199] on div at bounding box center [236, 204] width 70 height 59
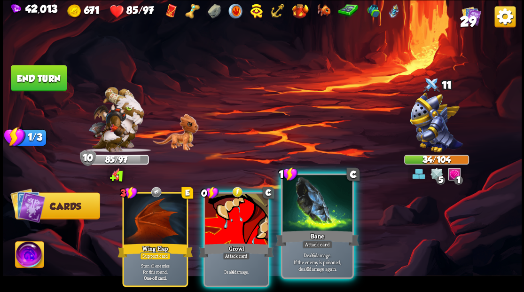
click at [312, 202] on div at bounding box center [317, 204] width 70 height 59
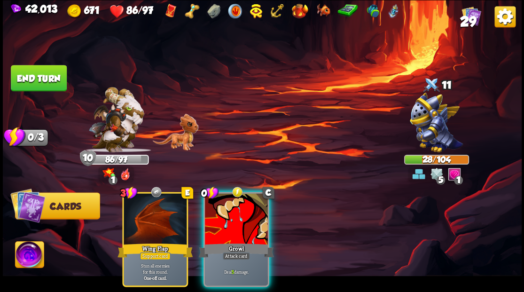
click at [236, 224] on div at bounding box center [236, 219] width 63 height 53
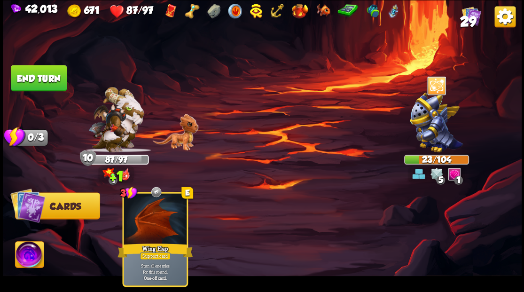
click at [28, 67] on button "End turn" at bounding box center [39, 78] width 56 height 26
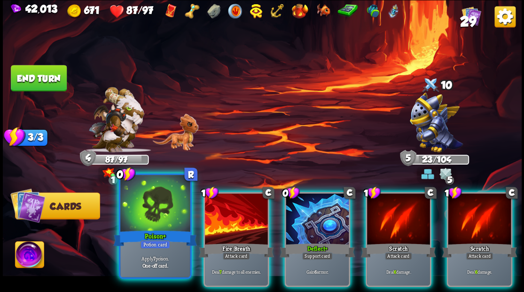
click at [160, 223] on div at bounding box center [155, 204] width 70 height 59
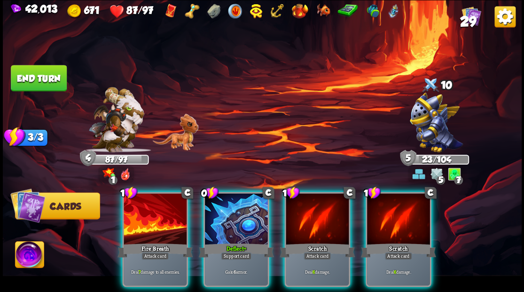
click at [160, 223] on div at bounding box center [155, 219] width 63 height 53
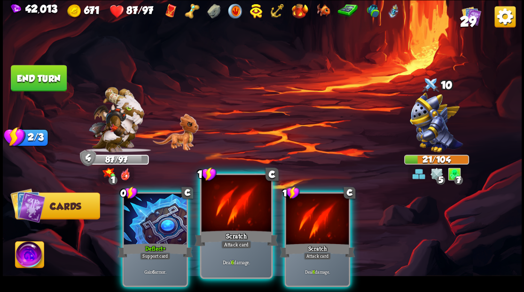
click at [221, 217] on div at bounding box center [236, 204] width 70 height 59
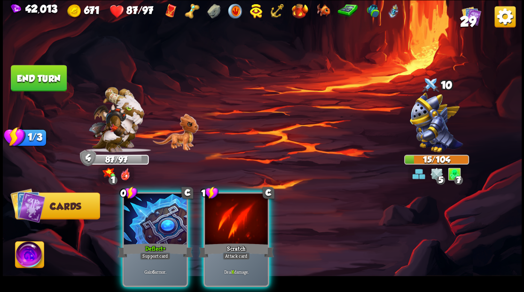
click at [221, 217] on div at bounding box center [236, 219] width 63 height 53
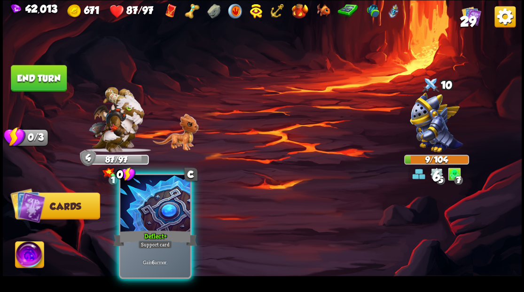
click at [158, 221] on div at bounding box center [155, 204] width 70 height 59
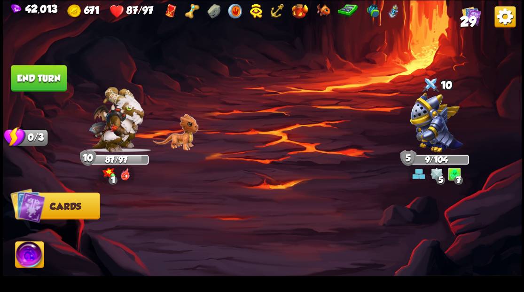
click at [45, 76] on button "End turn" at bounding box center [39, 78] width 56 height 26
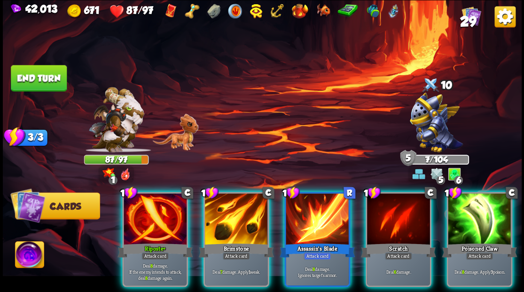
click at [25, 257] on img at bounding box center [29, 255] width 29 height 29
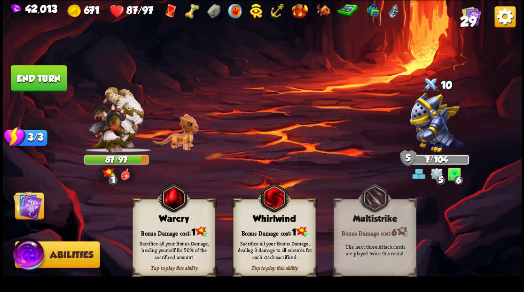
click at [163, 223] on div "Warcry" at bounding box center [173, 218] width 82 height 10
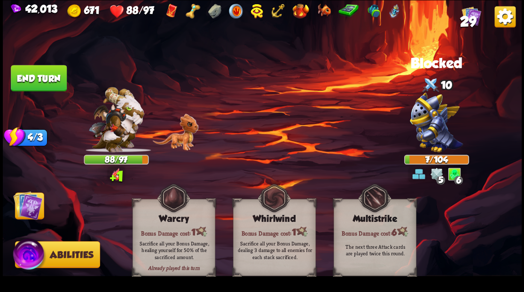
click at [23, 205] on img at bounding box center [27, 204] width 29 height 29
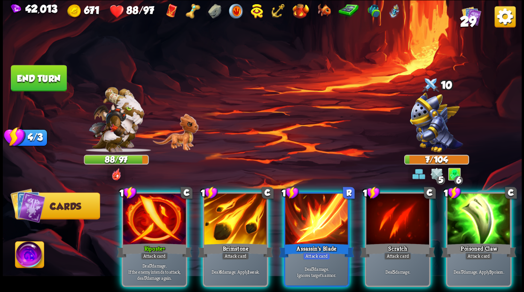
scroll to position [0, 0]
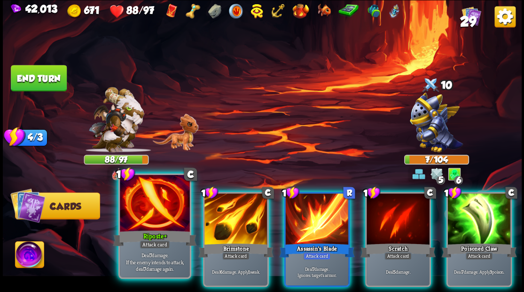
click at [166, 218] on div at bounding box center [155, 204] width 70 height 59
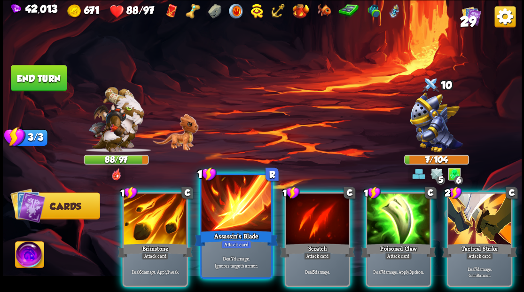
scroll to position [0, 0]
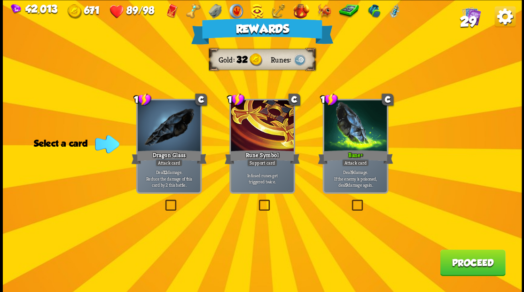
click at [494, 263] on button "Proceed" at bounding box center [472, 262] width 65 height 26
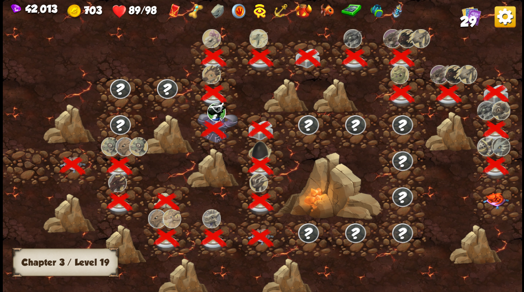
scroll to position [0, 143]
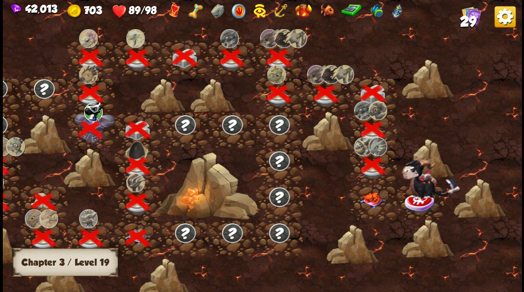
click at [370, 198] on img at bounding box center [372, 200] width 26 height 16
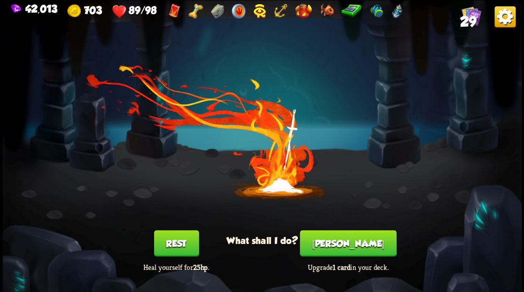
click at [350, 233] on button "Smith" at bounding box center [348, 243] width 96 height 26
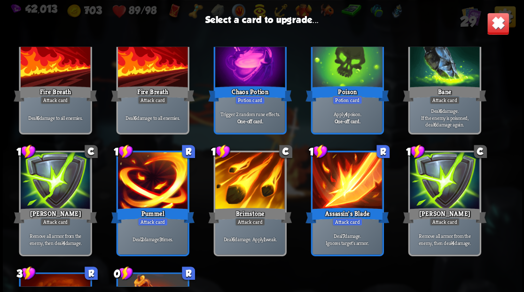
scroll to position [343, 0]
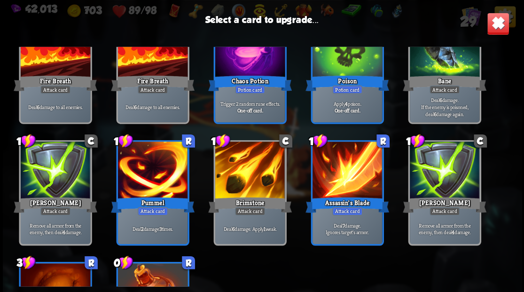
click at [237, 185] on div at bounding box center [250, 170] width 70 height 59
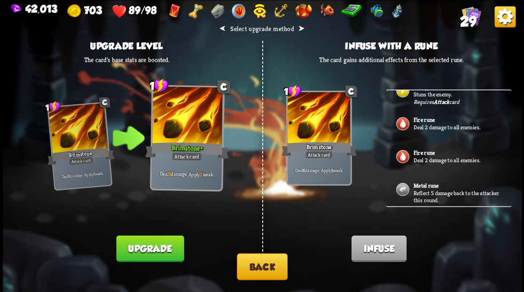
scroll to position [501, 0]
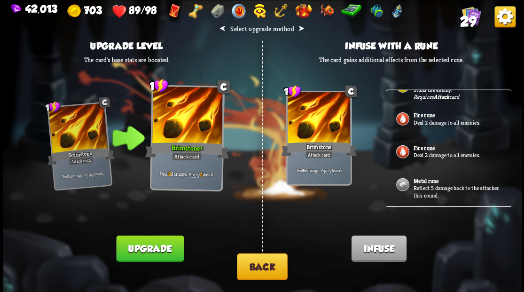
click at [422, 184] on p "Reflect 5 damage back to the attacker this round." at bounding box center [457, 191] width 88 height 15
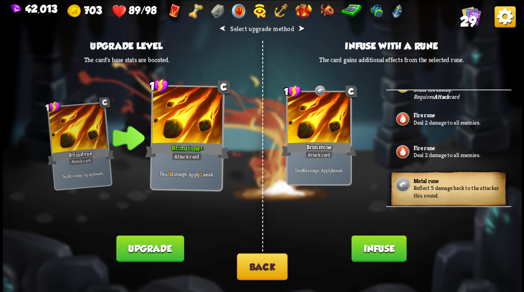
click at [372, 252] on button "Infuse" at bounding box center [378, 248] width 55 height 26
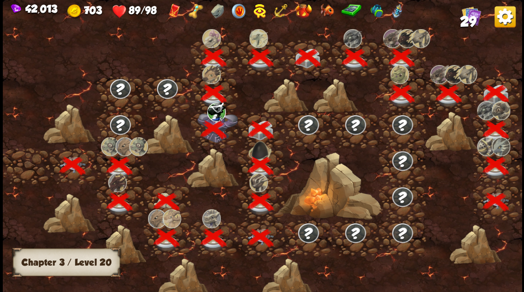
scroll to position [0, 143]
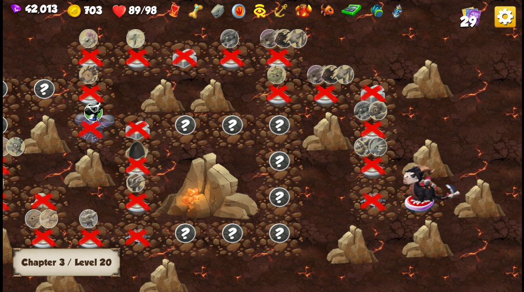
click at [422, 199] on img at bounding box center [431, 183] width 57 height 40
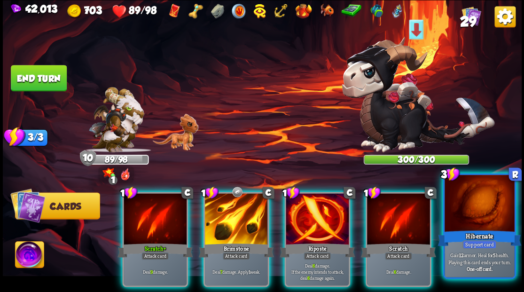
click at [481, 215] on div at bounding box center [479, 204] width 70 height 59
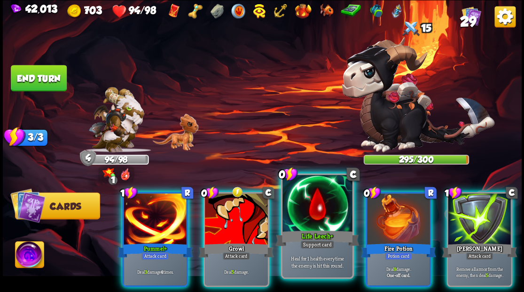
click at [298, 213] on div at bounding box center [317, 204] width 70 height 59
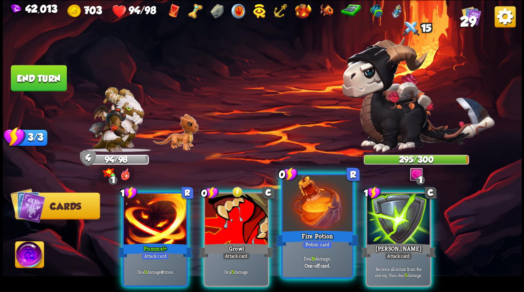
click at [297, 213] on div at bounding box center [317, 204] width 70 height 59
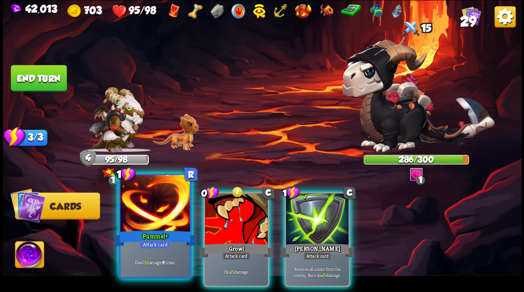
click at [159, 202] on div at bounding box center [155, 204] width 70 height 59
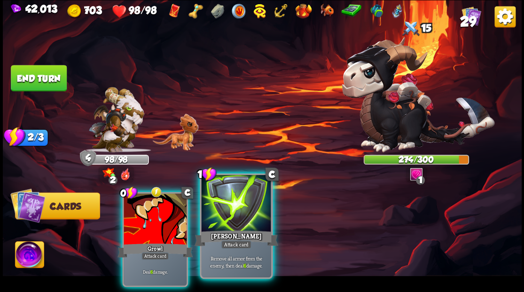
click at [235, 205] on div at bounding box center [236, 204] width 70 height 59
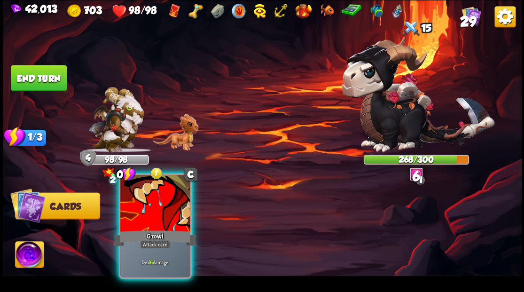
click at [154, 211] on div at bounding box center [155, 204] width 70 height 59
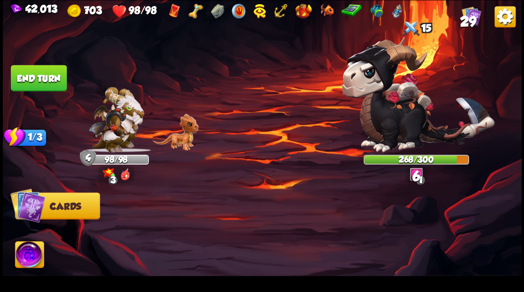
click at [47, 82] on button "End turn" at bounding box center [39, 78] width 56 height 26
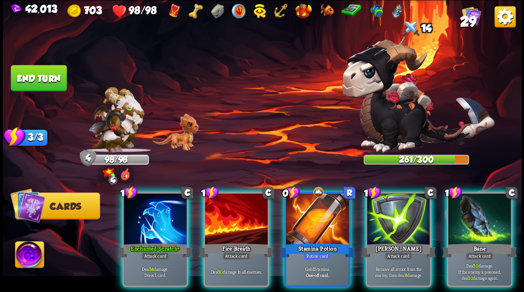
click at [306, 200] on div at bounding box center [317, 219] width 63 height 53
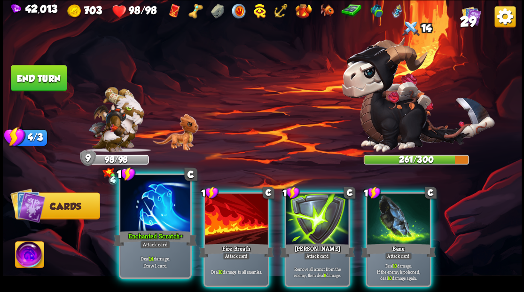
click at [150, 198] on div at bounding box center [155, 204] width 70 height 59
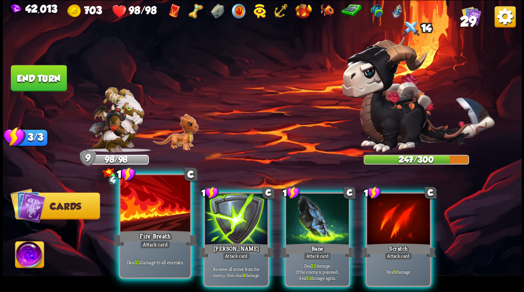
click at [150, 198] on div at bounding box center [155, 204] width 70 height 59
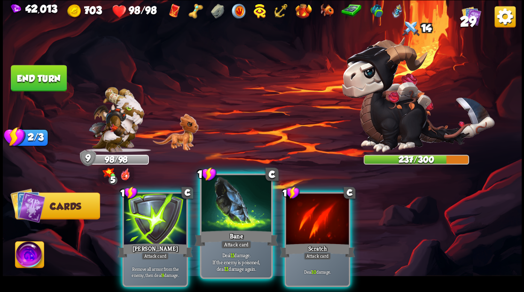
click at [213, 199] on div at bounding box center [236, 204] width 70 height 59
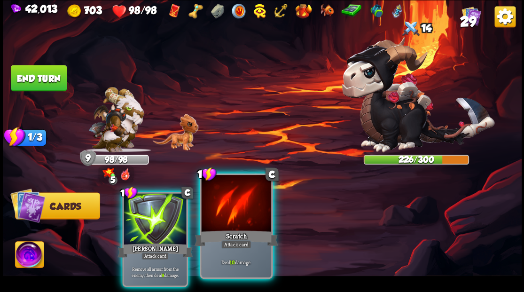
click at [217, 200] on div at bounding box center [236, 204] width 70 height 59
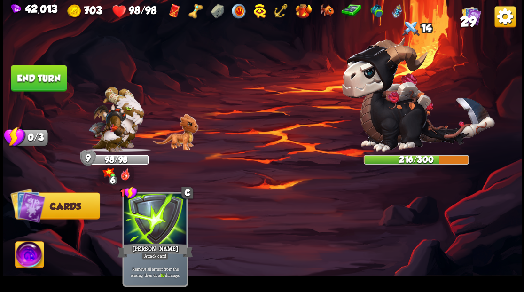
click at [54, 86] on button "End turn" at bounding box center [39, 78] width 56 height 26
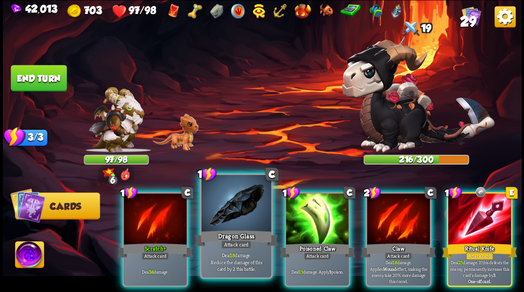
click at [235, 226] on div at bounding box center [236, 204] width 70 height 59
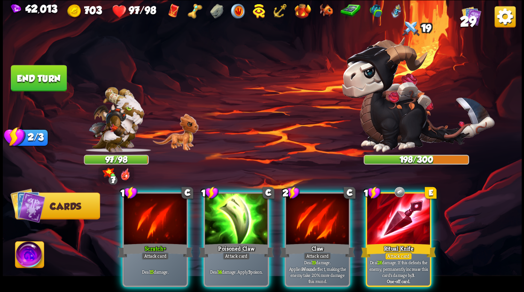
click at [390, 211] on div at bounding box center [398, 219] width 63 height 53
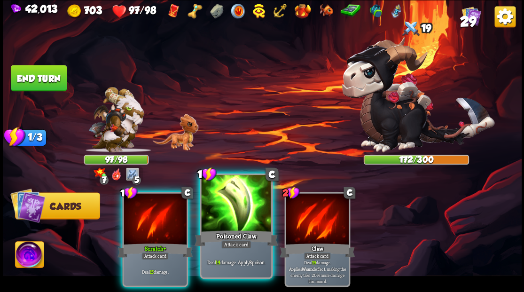
click at [220, 205] on div at bounding box center [236, 204] width 70 height 59
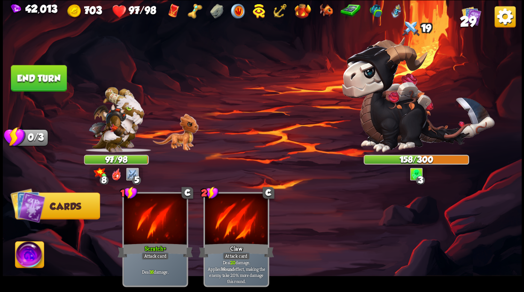
click at [44, 76] on button "End turn" at bounding box center [39, 78] width 56 height 26
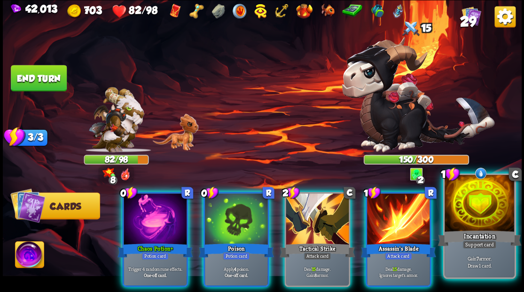
click at [482, 208] on div at bounding box center [479, 204] width 70 height 59
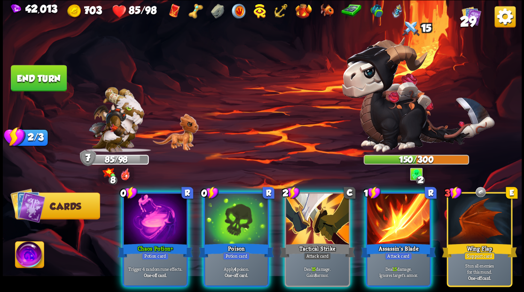
click at [163, 206] on div at bounding box center [155, 219] width 63 height 53
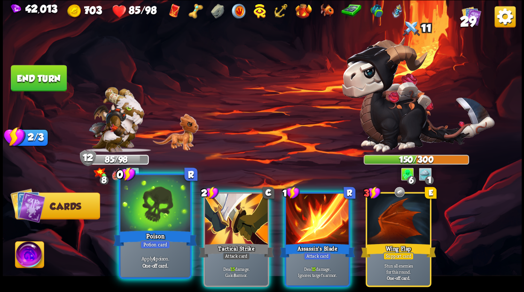
drag, startPoint x: 141, startPoint y: 194, endPoint x: 141, endPoint y: 189, distance: 5.2
click at [140, 194] on div at bounding box center [155, 204] width 70 height 59
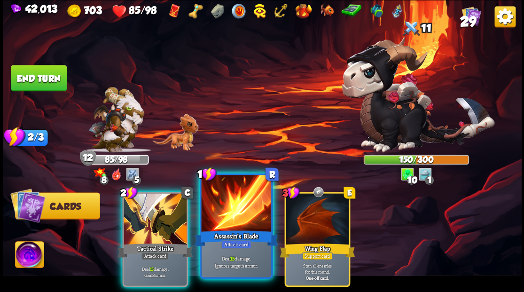
click at [232, 206] on div at bounding box center [236, 204] width 70 height 59
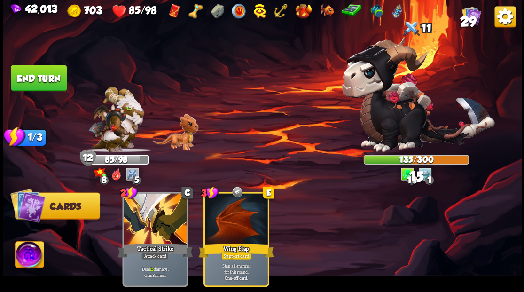
click at [48, 80] on button "End turn" at bounding box center [39, 78] width 56 height 26
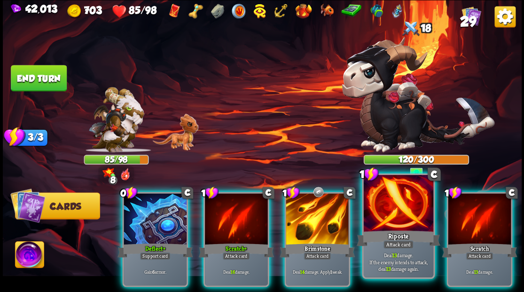
click at [389, 227] on div at bounding box center [398, 204] width 70 height 59
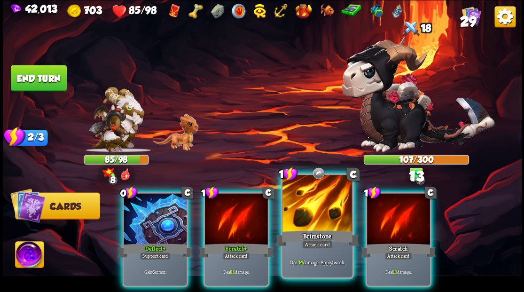
click at [311, 228] on div at bounding box center [317, 204] width 70 height 59
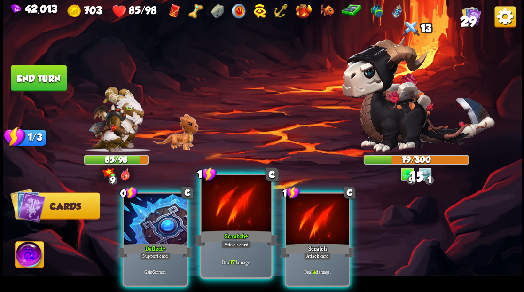
click at [210, 217] on div at bounding box center [236, 204] width 70 height 59
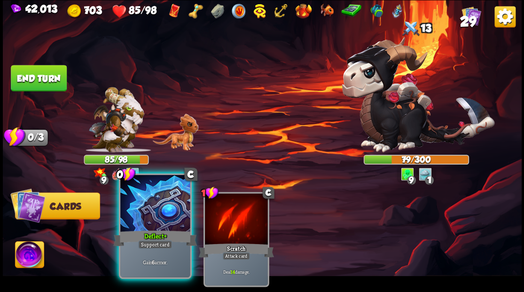
click at [151, 215] on div at bounding box center [155, 204] width 70 height 59
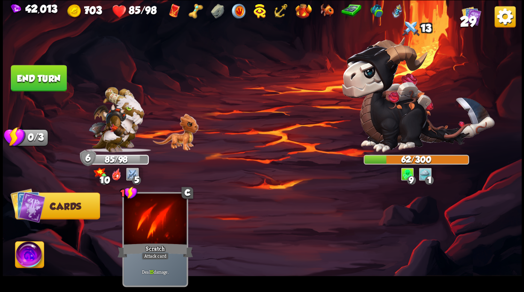
click at [23, 254] on img at bounding box center [29, 255] width 29 height 29
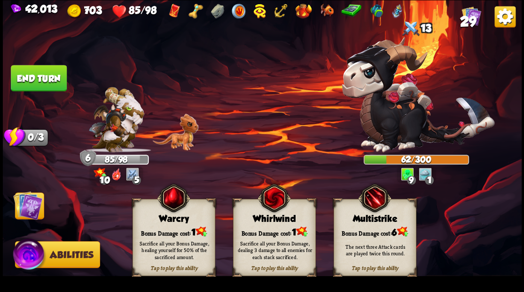
click at [169, 214] on img at bounding box center [172, 198] width 33 height 34
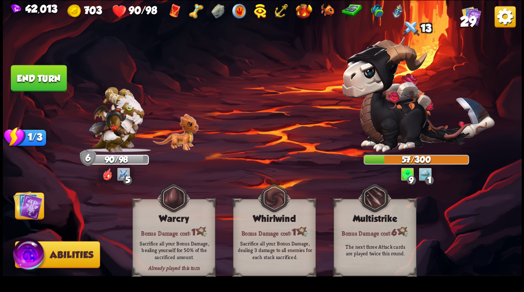
click at [24, 210] on img at bounding box center [27, 204] width 29 height 29
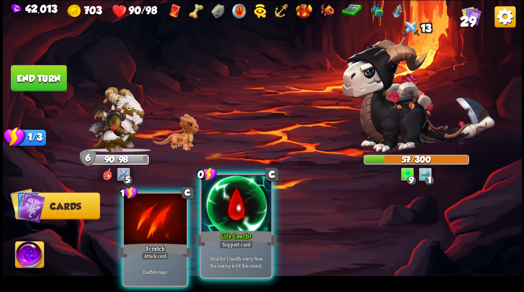
click at [227, 218] on div at bounding box center [236, 204] width 70 height 59
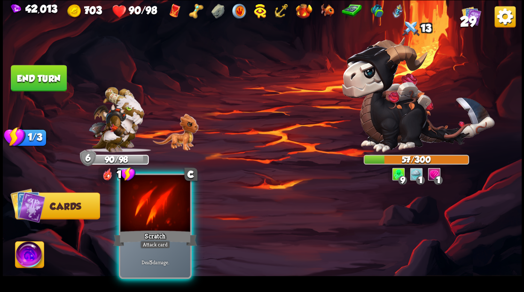
click at [163, 215] on div at bounding box center [155, 204] width 70 height 59
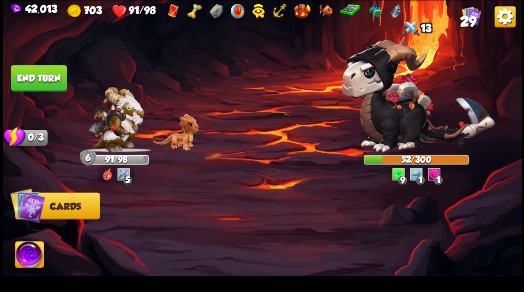
click at [49, 73] on button "End turn" at bounding box center [39, 78] width 56 height 26
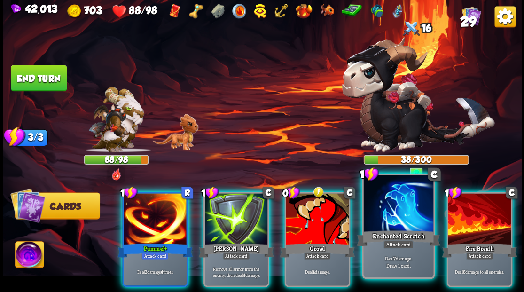
click at [401, 205] on div at bounding box center [398, 204] width 70 height 59
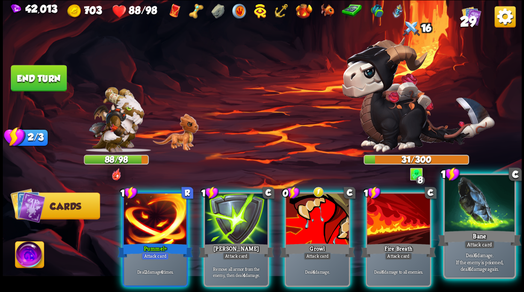
click at [460, 213] on div at bounding box center [479, 204] width 70 height 59
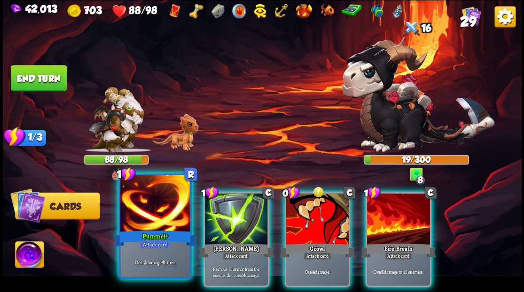
click at [141, 228] on div "Pummel+" at bounding box center [155, 237] width 84 height 19
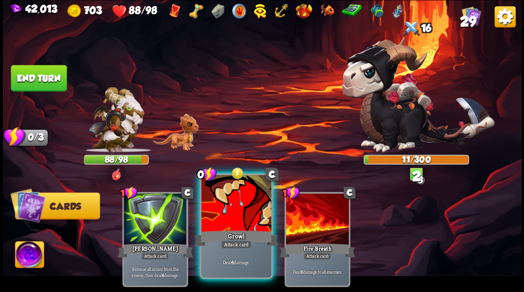
click at [230, 225] on div at bounding box center [236, 204] width 70 height 59
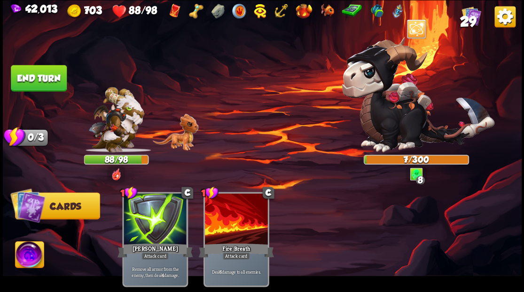
click at [39, 89] on button "End turn" at bounding box center [39, 78] width 56 height 26
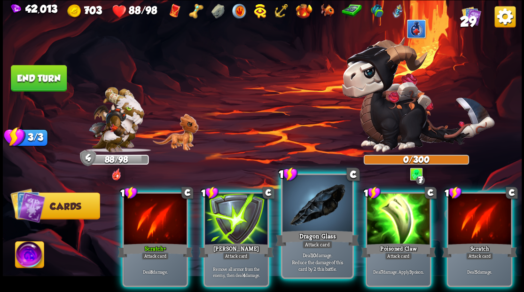
click at [320, 202] on div at bounding box center [317, 204] width 70 height 59
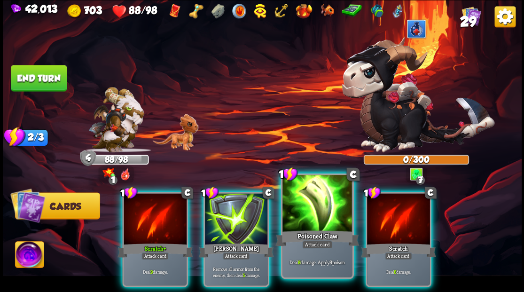
click at [320, 202] on div at bounding box center [317, 204] width 70 height 59
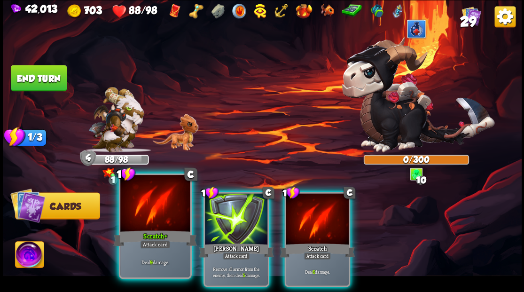
drag, startPoint x: 132, startPoint y: 239, endPoint x: 131, endPoint y: 244, distance: 5.8
click at [132, 239] on div "Scratch+" at bounding box center [155, 237] width 84 height 19
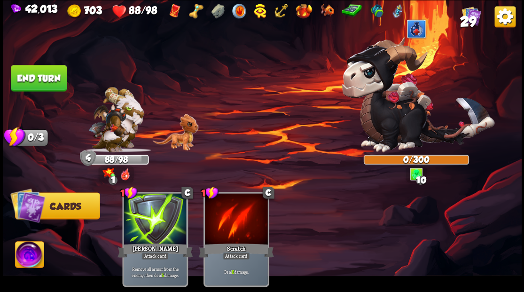
click at [51, 75] on button "End turn" at bounding box center [39, 78] width 56 height 26
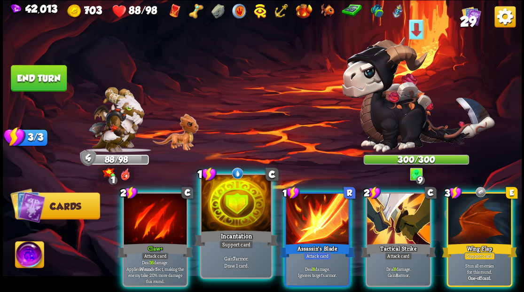
click at [235, 206] on div at bounding box center [236, 204] width 70 height 59
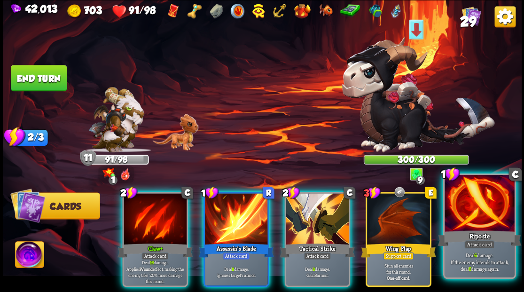
click at [498, 212] on div at bounding box center [479, 204] width 70 height 59
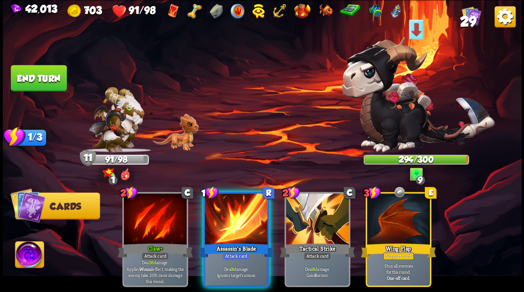
click at [254, 216] on div at bounding box center [236, 219] width 63 height 53
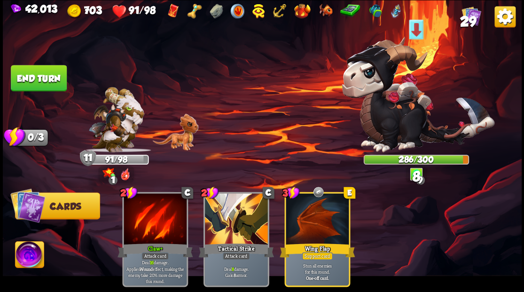
click at [41, 86] on button "End turn" at bounding box center [39, 78] width 56 height 26
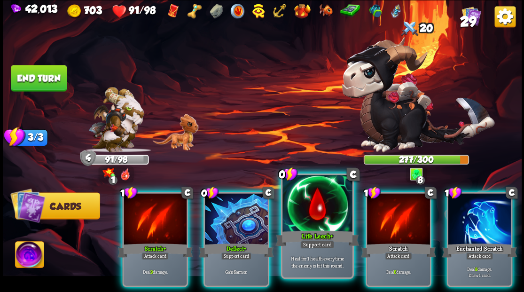
click at [308, 203] on div at bounding box center [317, 204] width 70 height 59
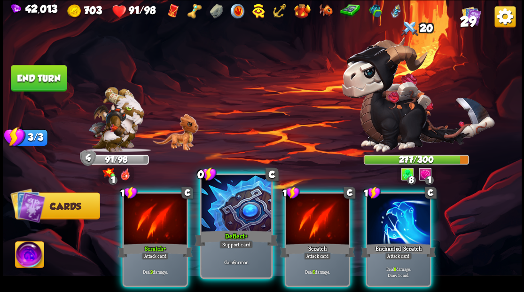
click at [238, 209] on div at bounding box center [236, 204] width 70 height 59
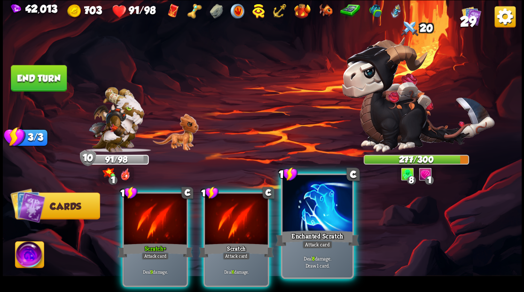
click at [308, 204] on div at bounding box center [317, 204] width 70 height 59
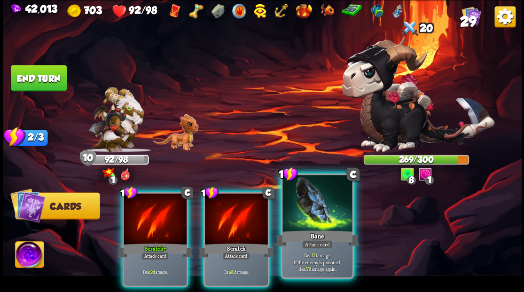
click at [294, 203] on div at bounding box center [317, 204] width 70 height 59
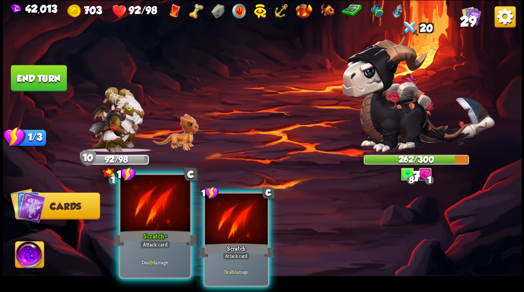
click at [155, 216] on div at bounding box center [155, 204] width 70 height 59
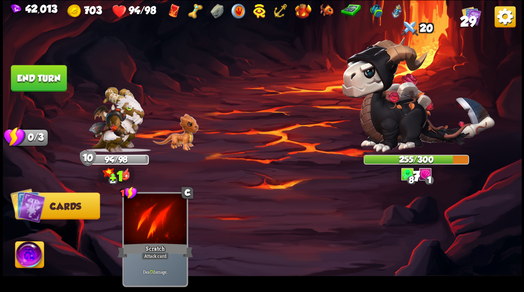
click at [28, 78] on button "End turn" at bounding box center [39, 78] width 56 height 26
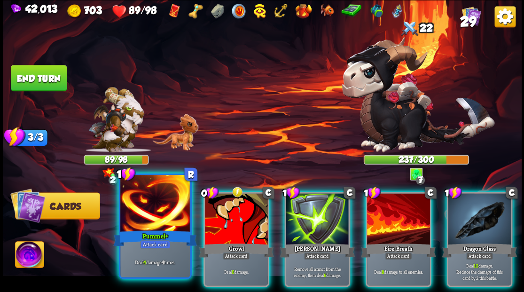
click at [163, 220] on div at bounding box center [155, 204] width 70 height 59
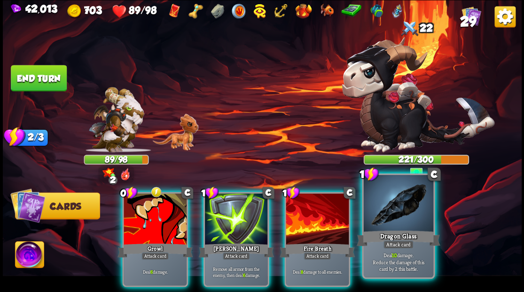
click at [375, 222] on div at bounding box center [398, 204] width 70 height 59
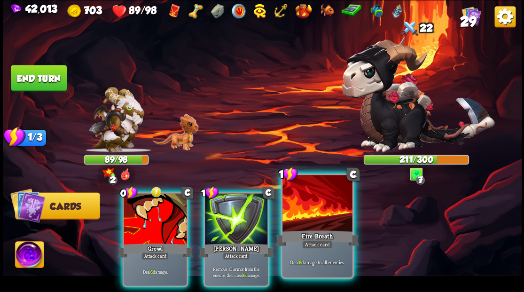
click at [300, 213] on div at bounding box center [317, 204] width 70 height 59
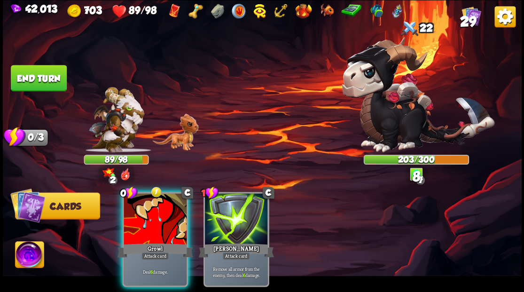
click at [158, 218] on div at bounding box center [155, 219] width 63 height 53
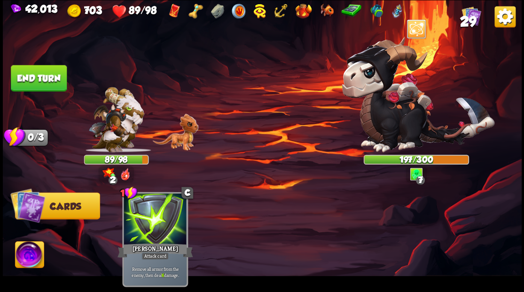
click at [43, 81] on button "End turn" at bounding box center [39, 78] width 56 height 26
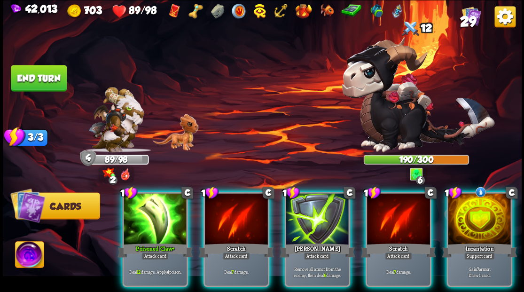
click at [485, 218] on div at bounding box center [479, 219] width 63 height 53
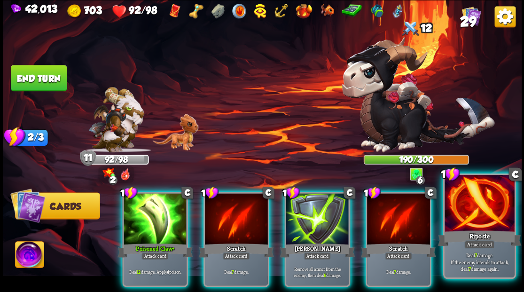
click at [455, 217] on div at bounding box center [479, 204] width 70 height 59
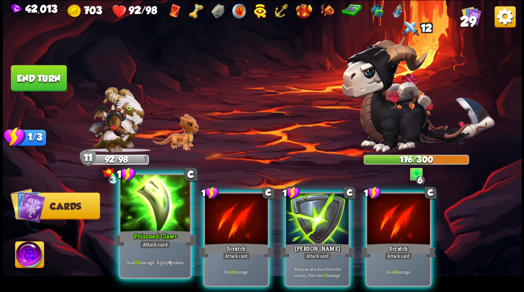
click at [155, 219] on div at bounding box center [155, 204] width 70 height 59
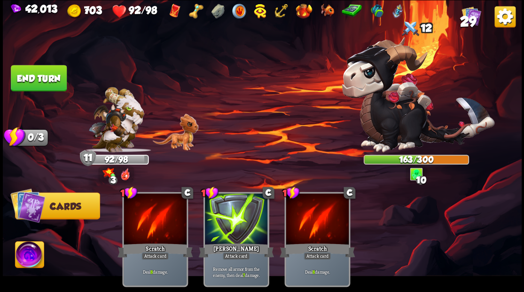
click at [45, 252] on span "Abilities" at bounding box center [37, 254] width 44 height 10
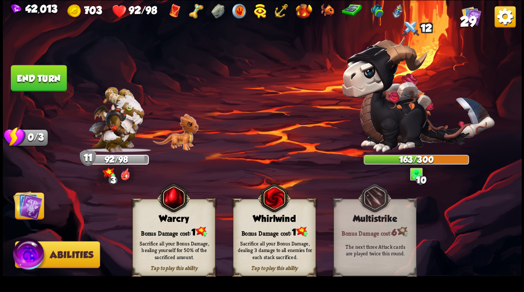
click at [155, 211] on div "Tap to play this ability Warcry Bonus Damage cost: 1 Sacrifice all your Bonus D…" at bounding box center [173, 237] width 83 height 77
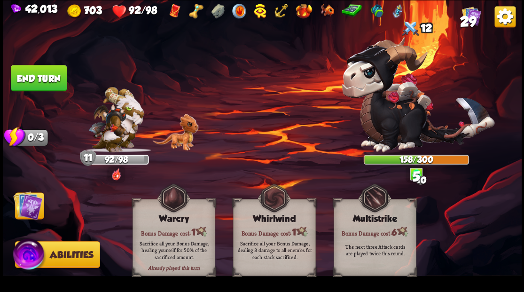
click at [29, 201] on img at bounding box center [27, 204] width 29 height 29
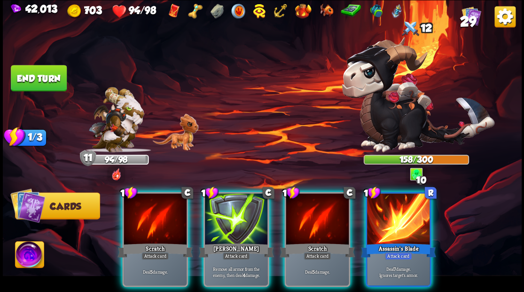
click at [390, 201] on div at bounding box center [398, 219] width 63 height 53
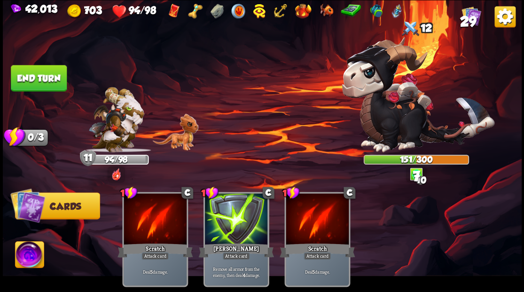
click at [37, 76] on button "End turn" at bounding box center [39, 78] width 56 height 26
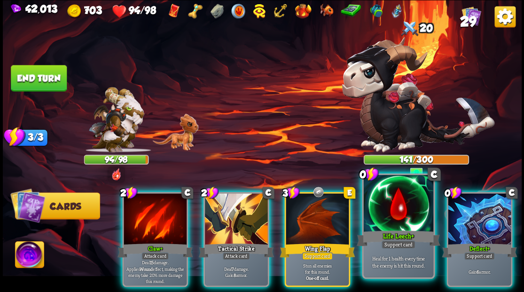
click at [385, 203] on div at bounding box center [398, 204] width 70 height 59
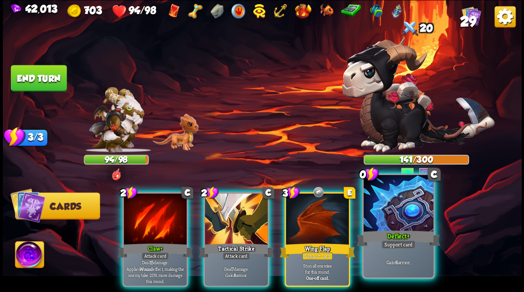
click at [390, 200] on div at bounding box center [398, 204] width 70 height 59
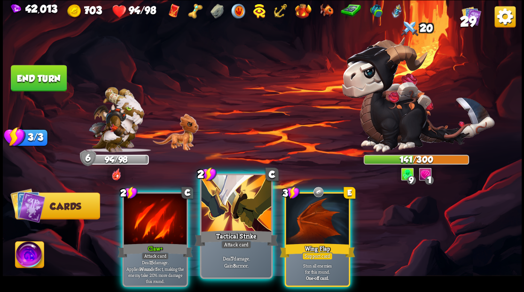
click at [220, 211] on div at bounding box center [236, 204] width 70 height 59
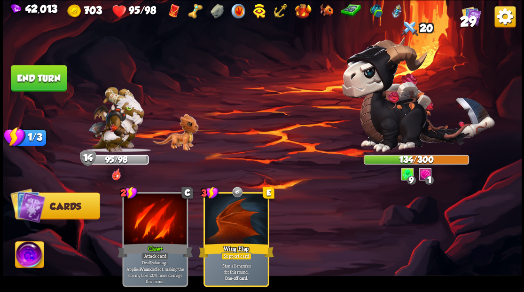
click at [47, 79] on button "End turn" at bounding box center [39, 78] width 56 height 26
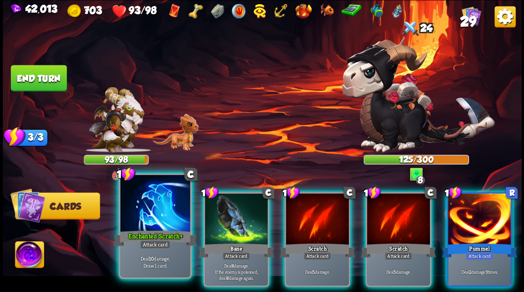
click at [153, 191] on div at bounding box center [155, 204] width 70 height 59
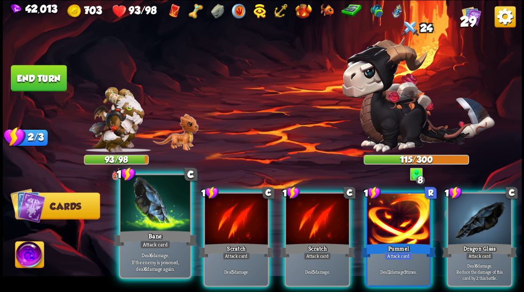
click at [152, 197] on div at bounding box center [155, 204] width 70 height 59
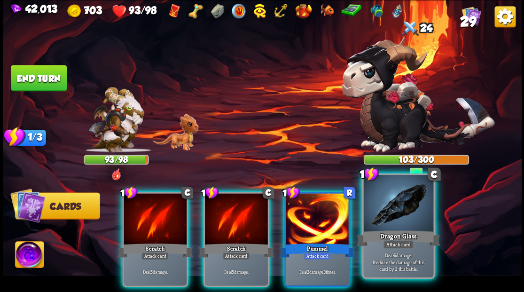
click at [374, 210] on div at bounding box center [398, 204] width 70 height 59
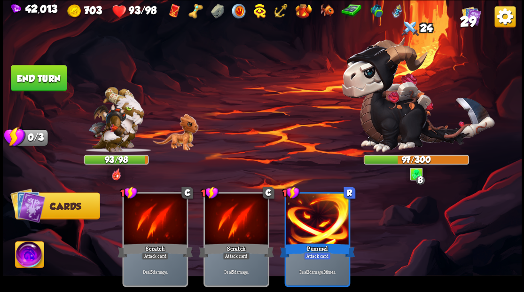
click at [54, 82] on button "End turn" at bounding box center [39, 78] width 56 height 26
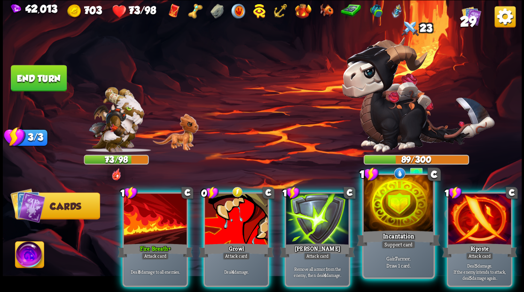
click at [402, 201] on div at bounding box center [398, 204] width 70 height 59
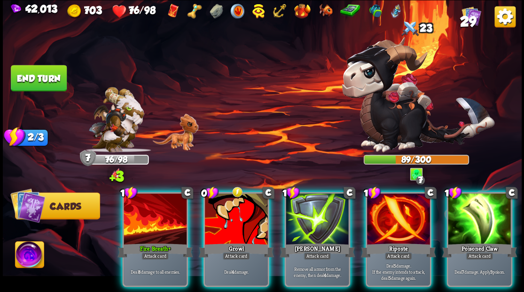
click at [402, 201] on div at bounding box center [398, 219] width 63 height 53
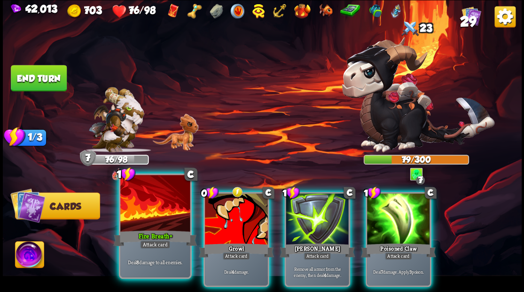
click at [142, 228] on div "Fire Breath+" at bounding box center [155, 237] width 84 height 19
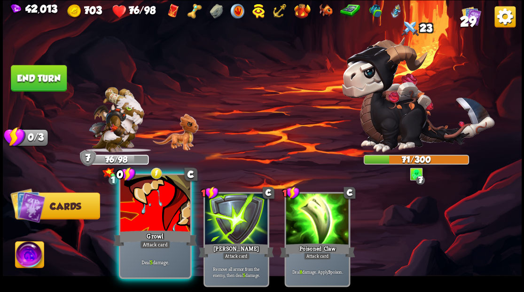
click at [139, 218] on div at bounding box center [155, 204] width 70 height 59
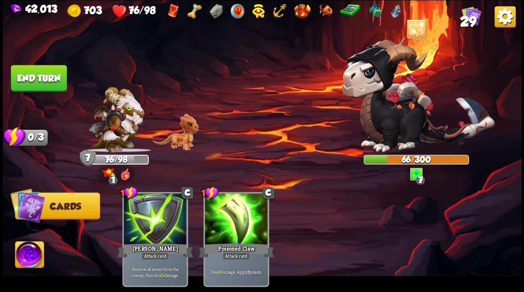
click at [42, 82] on button "End turn" at bounding box center [39, 78] width 56 height 26
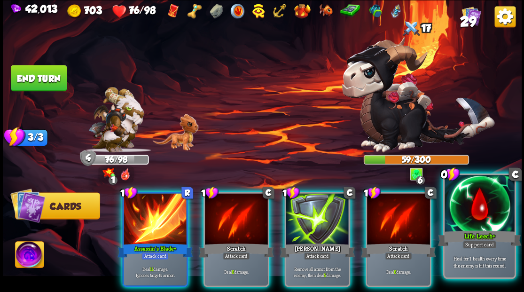
click at [467, 225] on div at bounding box center [479, 204] width 70 height 59
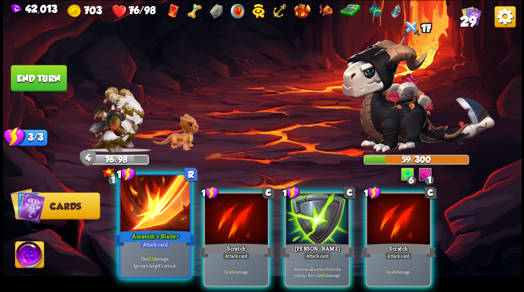
click at [159, 221] on div at bounding box center [155, 204] width 70 height 59
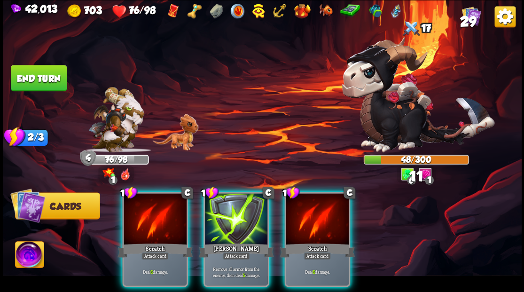
click at [159, 221] on div at bounding box center [155, 219] width 63 height 53
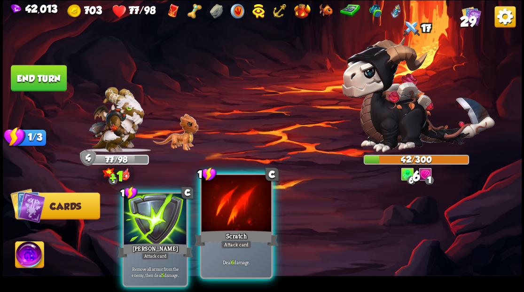
click at [233, 223] on div at bounding box center [236, 204] width 70 height 59
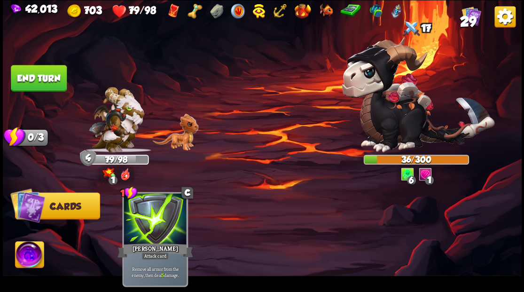
click at [58, 78] on button "End turn" at bounding box center [39, 78] width 56 height 26
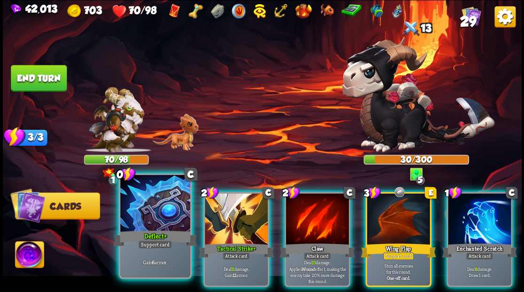
click at [145, 225] on div at bounding box center [155, 204] width 70 height 59
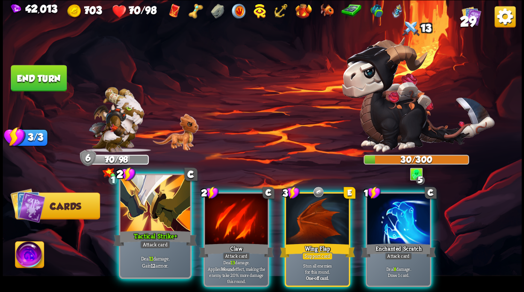
click at [147, 209] on div at bounding box center [155, 204] width 70 height 59
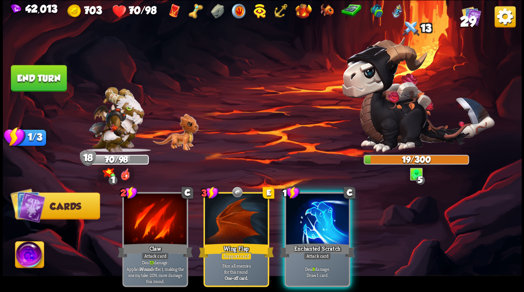
click at [61, 88] on button "End turn" at bounding box center [39, 78] width 56 height 26
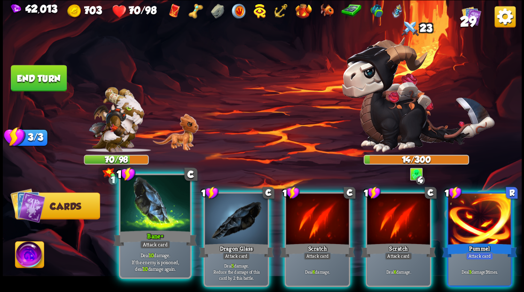
click at [154, 219] on div at bounding box center [155, 204] width 70 height 59
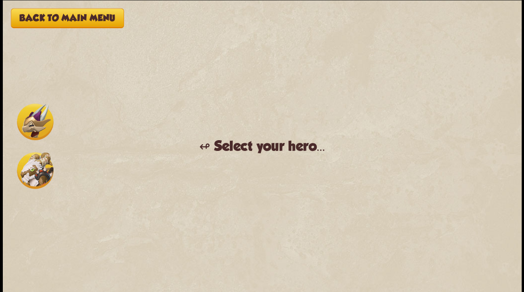
click at [29, 119] on img at bounding box center [35, 121] width 37 height 37
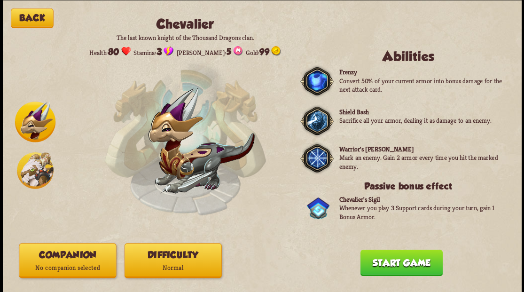
click at [66, 266] on p "No companion selected" at bounding box center [67, 267] width 96 height 13
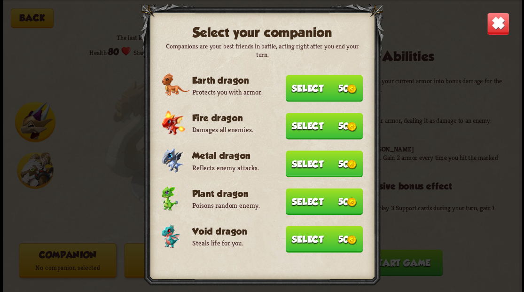
click at [299, 233] on button "Select 50" at bounding box center [324, 238] width 77 height 27
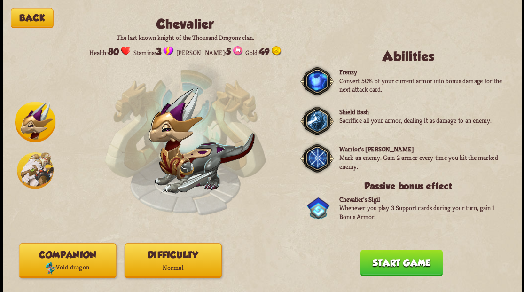
drag, startPoint x: 377, startPoint y: 267, endPoint x: 375, endPoint y: 260, distance: 7.0
click at [377, 267] on button "Start game" at bounding box center [401, 262] width 82 height 26
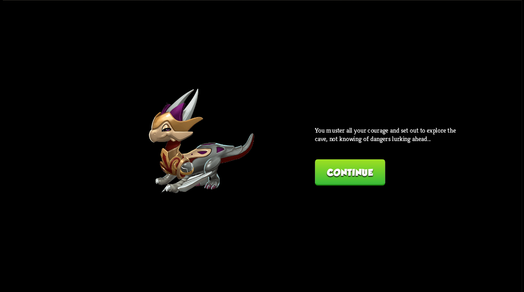
click at [337, 166] on button "Continue" at bounding box center [350, 172] width 70 height 26
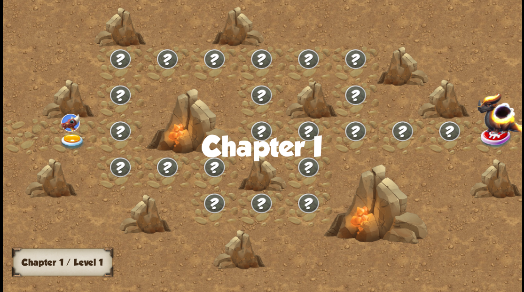
click at [68, 138] on img at bounding box center [72, 141] width 26 height 16
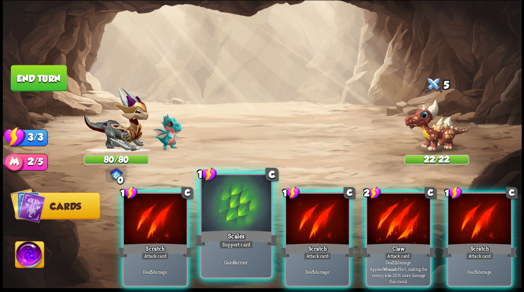
click at [215, 214] on div at bounding box center [236, 204] width 70 height 59
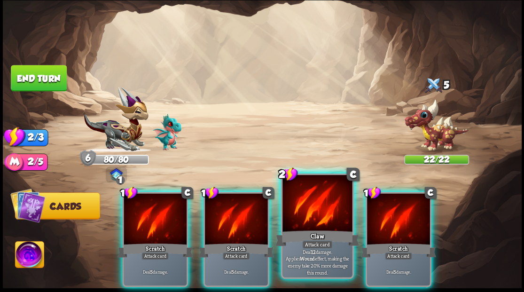
click at [293, 194] on div at bounding box center [317, 204] width 70 height 59
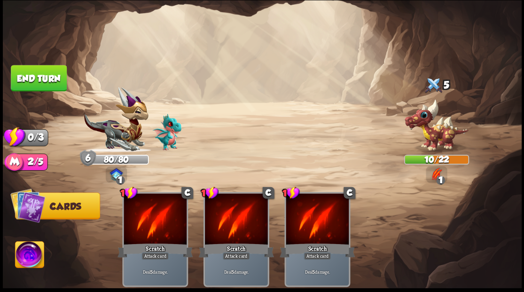
click at [53, 72] on button "End turn" at bounding box center [39, 78] width 56 height 26
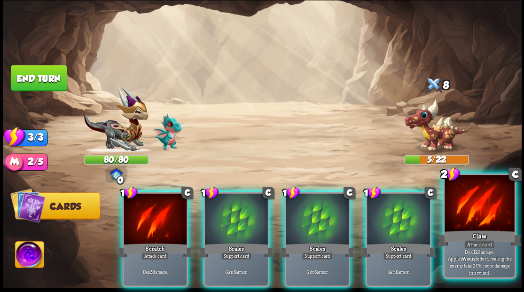
click at [474, 214] on div at bounding box center [479, 204] width 70 height 59
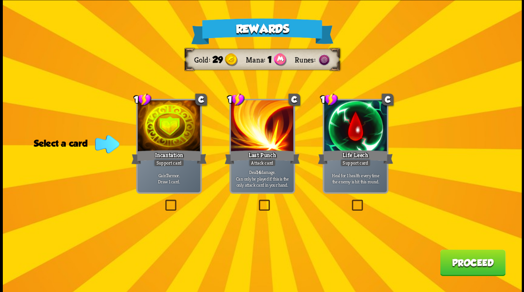
click at [163, 201] on label at bounding box center [163, 201] width 0 height 0
click at [0, 0] on input "checkbox" at bounding box center [0, 0] width 0 height 0
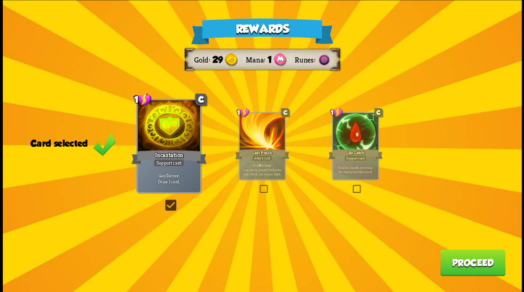
click at [457, 259] on button "Proceed" at bounding box center [472, 262] width 65 height 26
